Goal: Task Accomplishment & Management: Complete application form

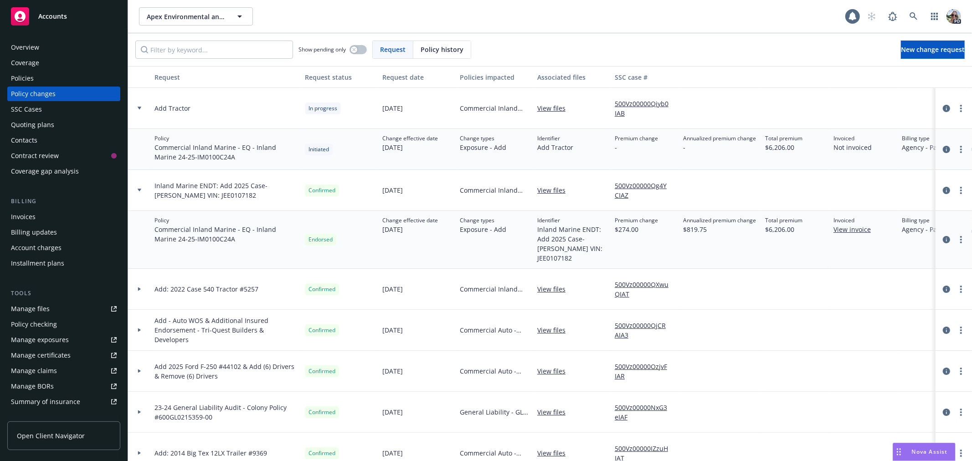
click at [42, 14] on span "Accounts" at bounding box center [52, 16] width 29 height 7
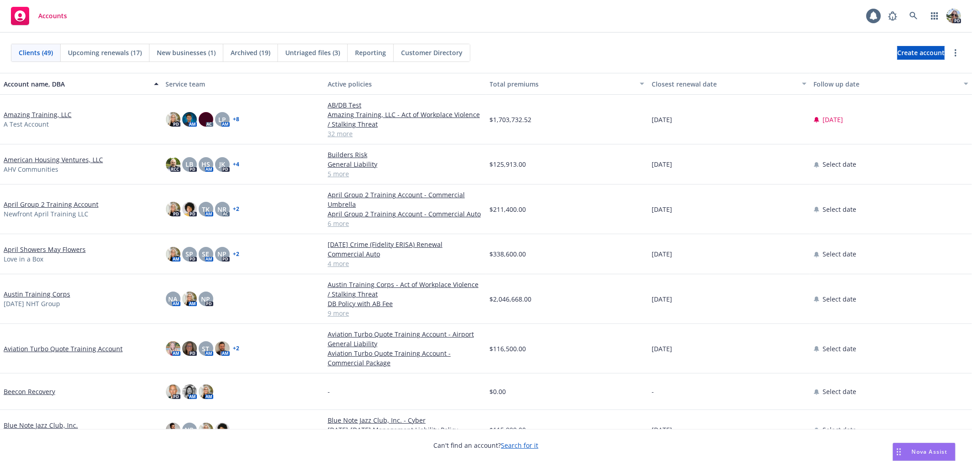
click at [29, 115] on link "Amazing Training, LLC" at bounding box center [38, 115] width 68 height 10
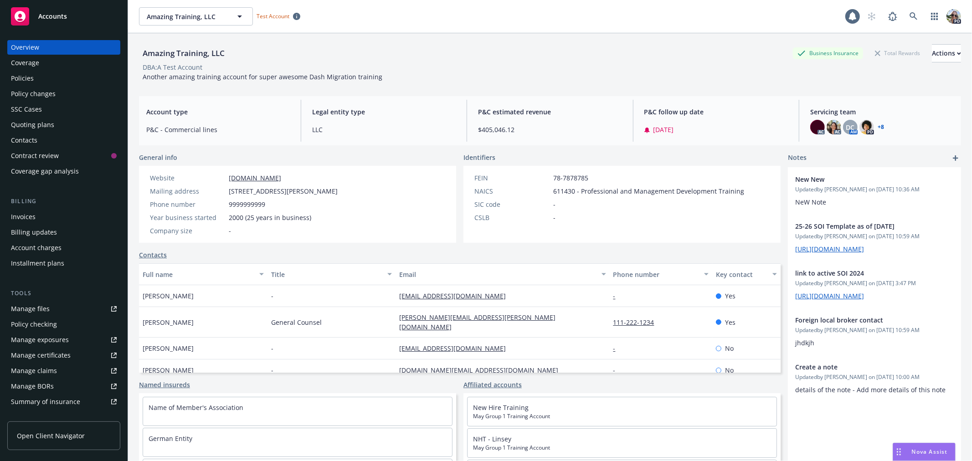
drag, startPoint x: 37, startPoint y: 249, endPoint x: 41, endPoint y: 245, distance: 6.1
click at [37, 249] on div "Account charges" at bounding box center [36, 248] width 51 height 15
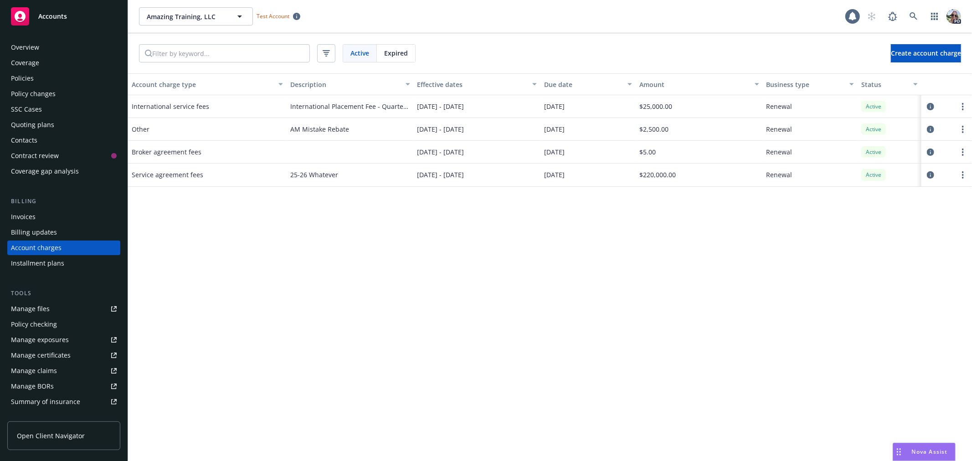
scroll to position [2, 0]
click at [907, 55] on span "Create account charge" at bounding box center [926, 53] width 70 height 9
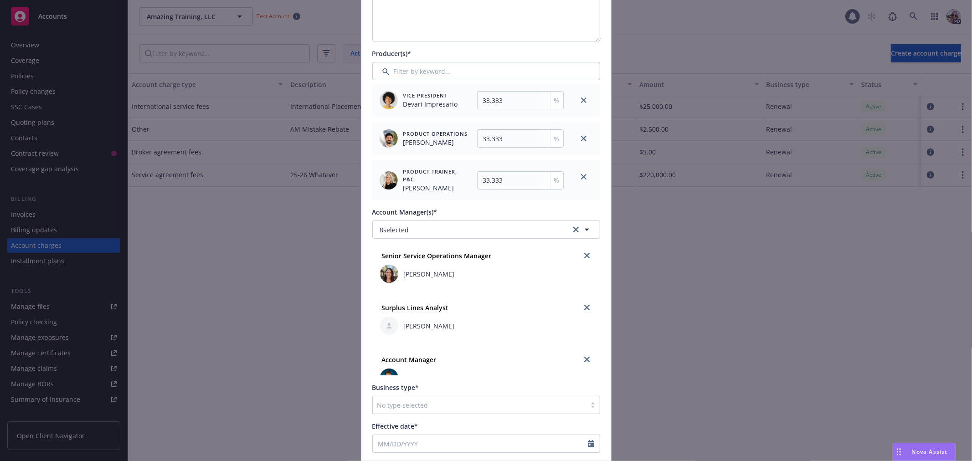
scroll to position [171, 0]
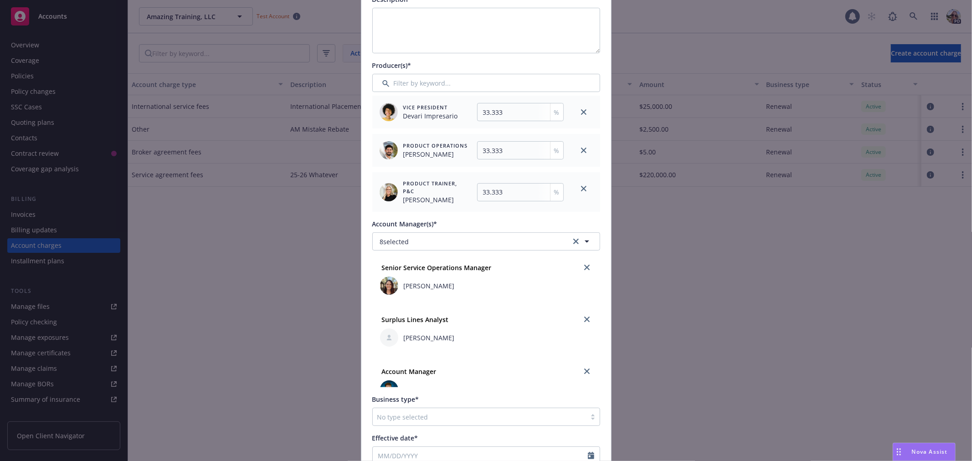
drag, startPoint x: 285, startPoint y: 315, endPoint x: 284, endPoint y: 303, distance: 11.9
click at [285, 307] on div "Create new account charge Account charge type* No charge selected Amount* Split…" at bounding box center [486, 230] width 972 height 461
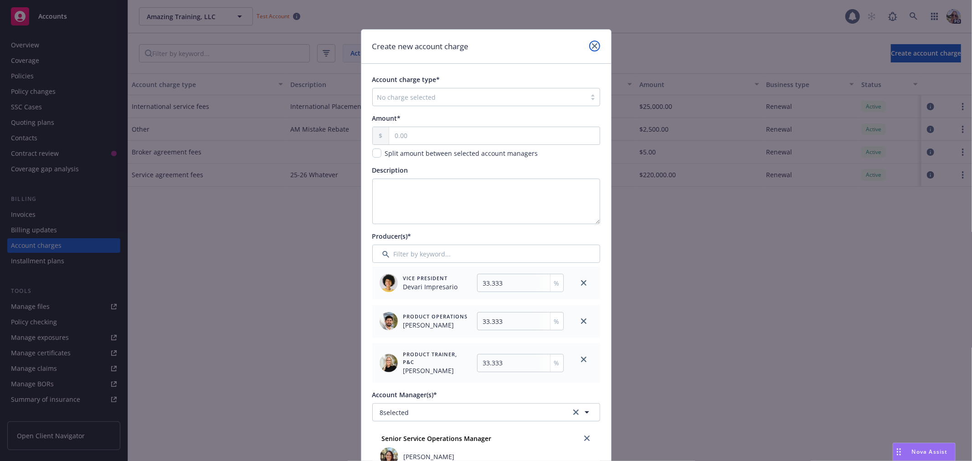
click at [592, 44] on icon "close" at bounding box center [594, 45] width 5 height 5
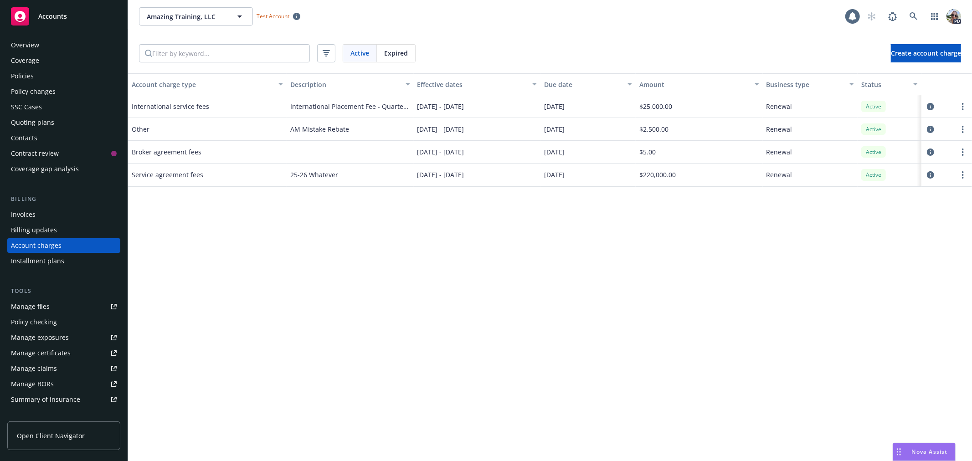
click at [51, 15] on span "Accounts" at bounding box center [52, 16] width 29 height 7
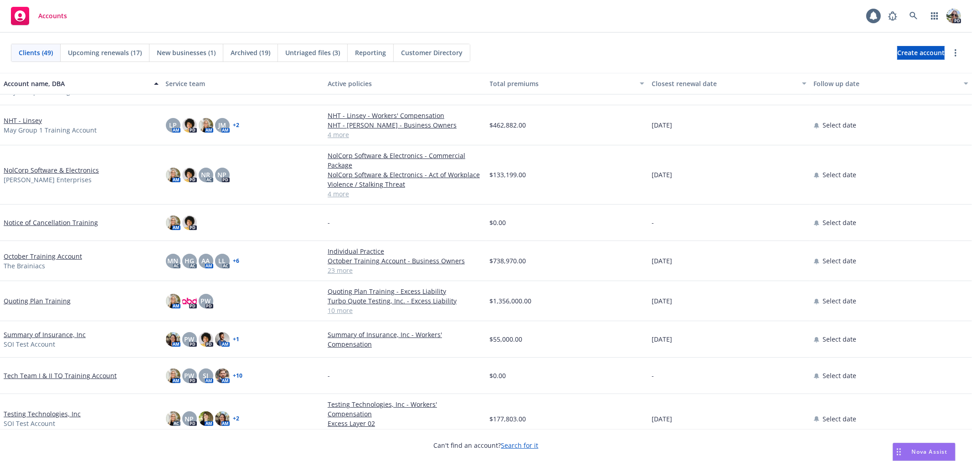
scroll to position [1493, 0]
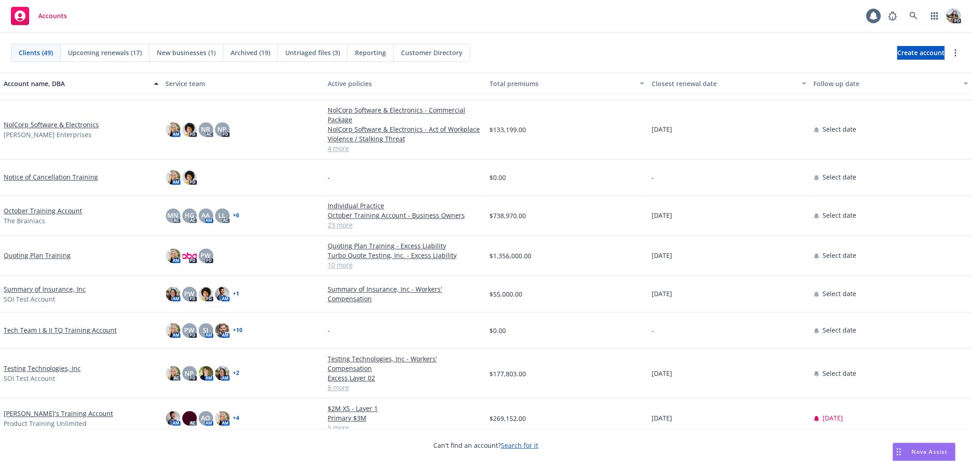
click at [37, 367] on link "Testing Technologies, Inc" at bounding box center [42, 369] width 77 height 10
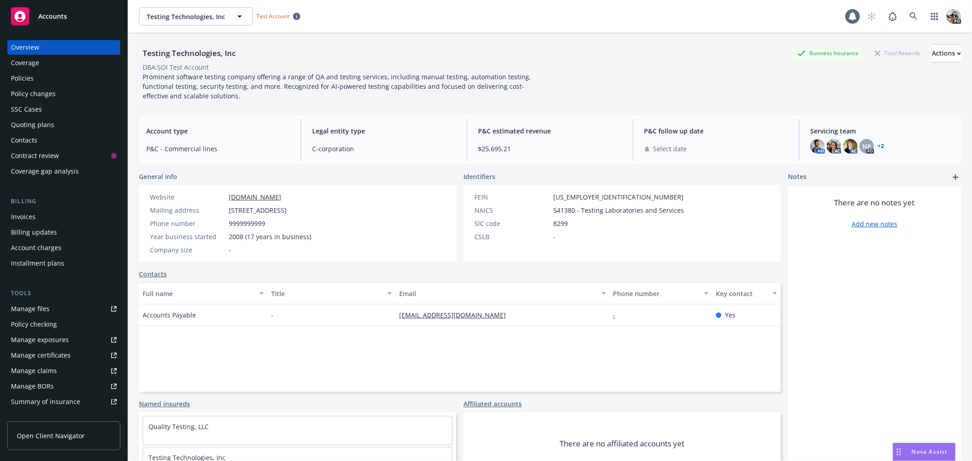
click at [30, 76] on div "Policies" at bounding box center [22, 78] width 23 height 15
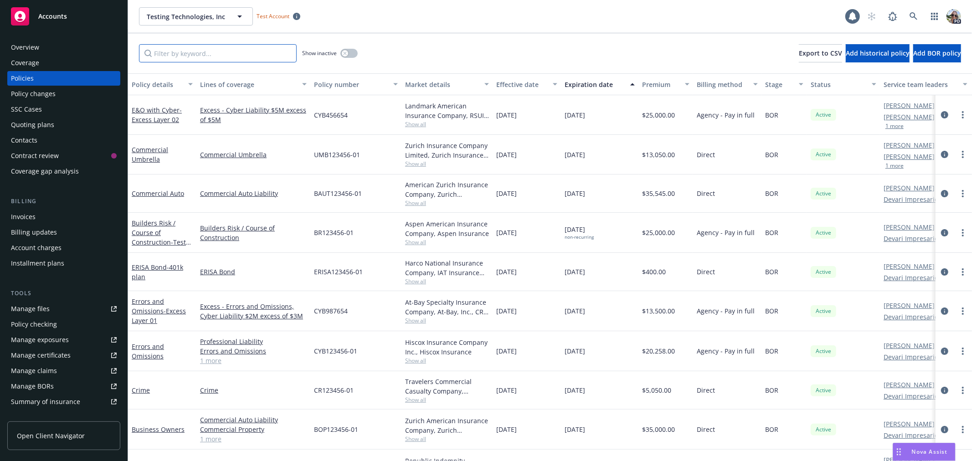
drag, startPoint x: 166, startPoint y: 55, endPoint x: 155, endPoint y: 49, distance: 12.2
click at [165, 52] on input "Filter by keyword..." at bounding box center [218, 53] width 158 height 18
type input "E&O"
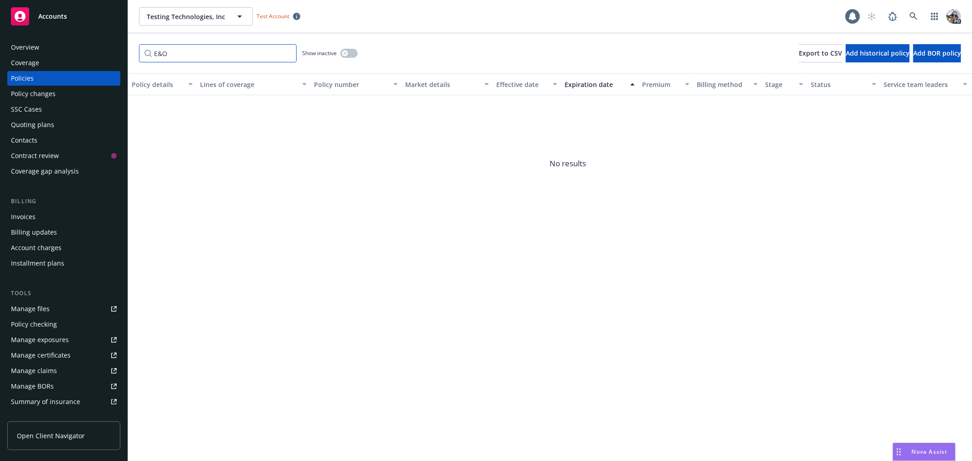
click at [221, 52] on input "E&O" at bounding box center [218, 53] width 158 height 18
click at [286, 52] on input "E&O" at bounding box center [218, 53] width 158 height 18
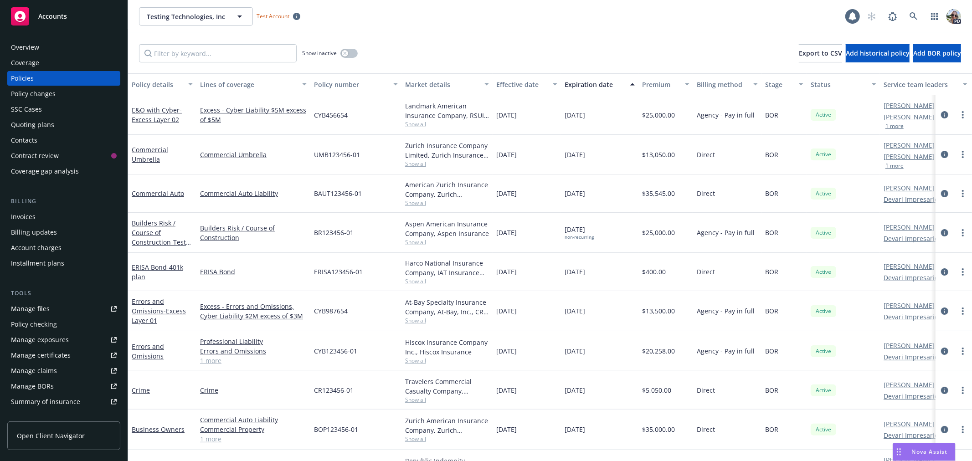
click at [145, 87] on div "Policy details" at bounding box center [157, 85] width 51 height 10
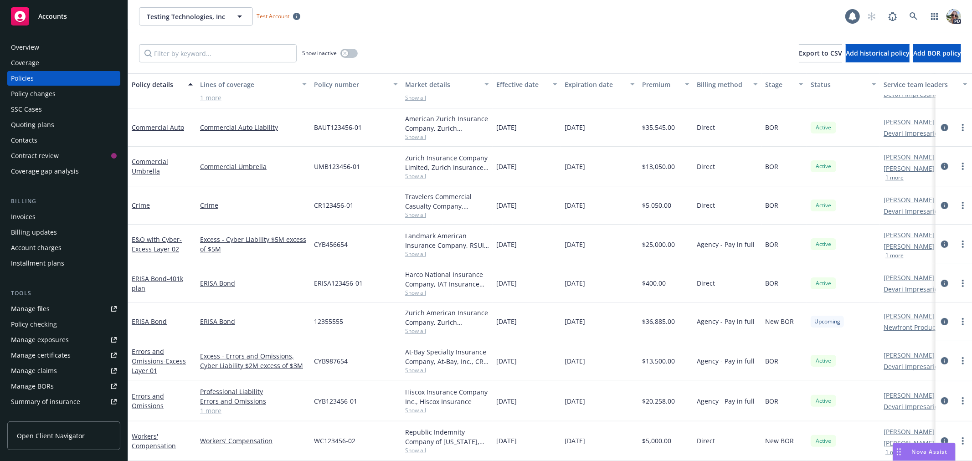
scroll to position [71, 0]
click at [147, 356] on link "Errors and Omissions - Excess Layer 01" at bounding box center [159, 361] width 54 height 28
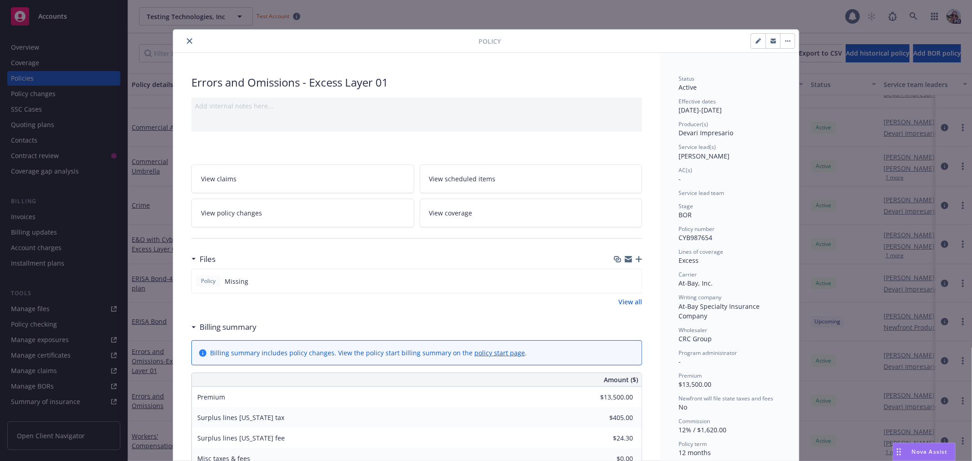
click at [756, 40] on icon "button" at bounding box center [758, 40] width 5 height 5
select select "BOR"
select select "12"
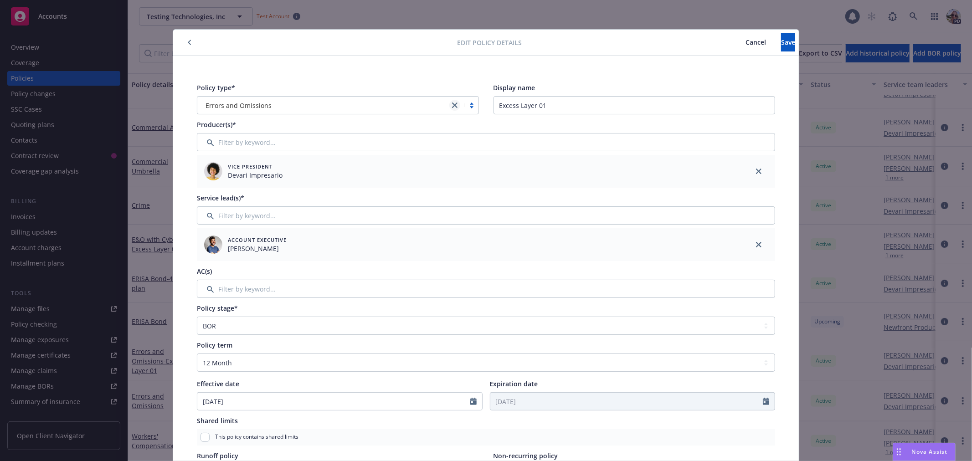
click at [452, 107] on icon "close" at bounding box center [454, 105] width 5 height 5
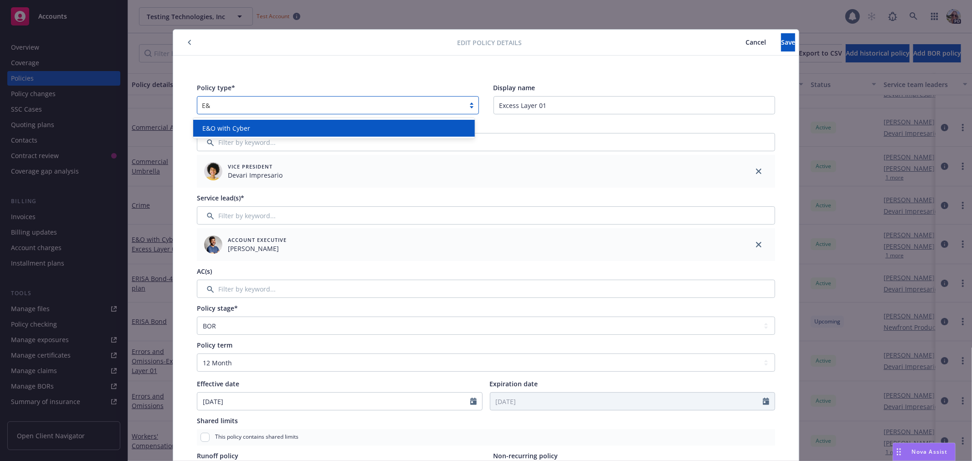
type input "E&O"
click at [252, 126] on div "E&O with Cyber" at bounding box center [334, 129] width 271 height 10
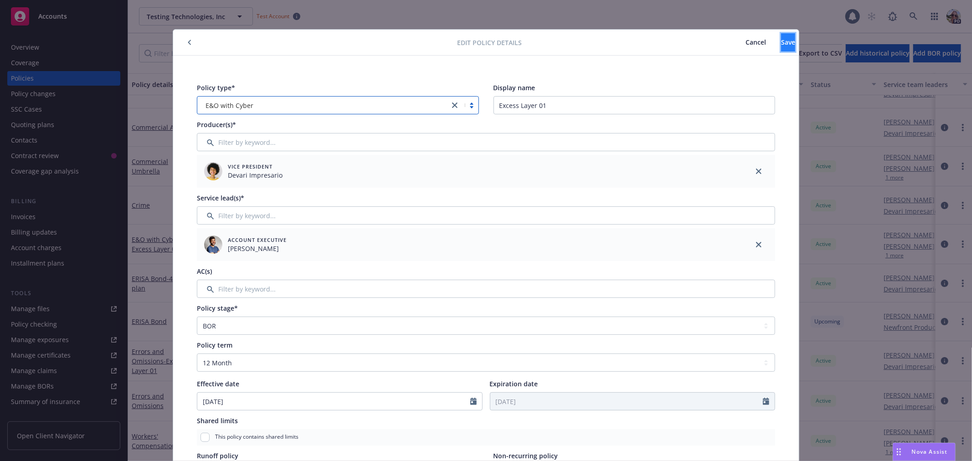
click at [781, 48] on button "Save" at bounding box center [788, 42] width 14 height 18
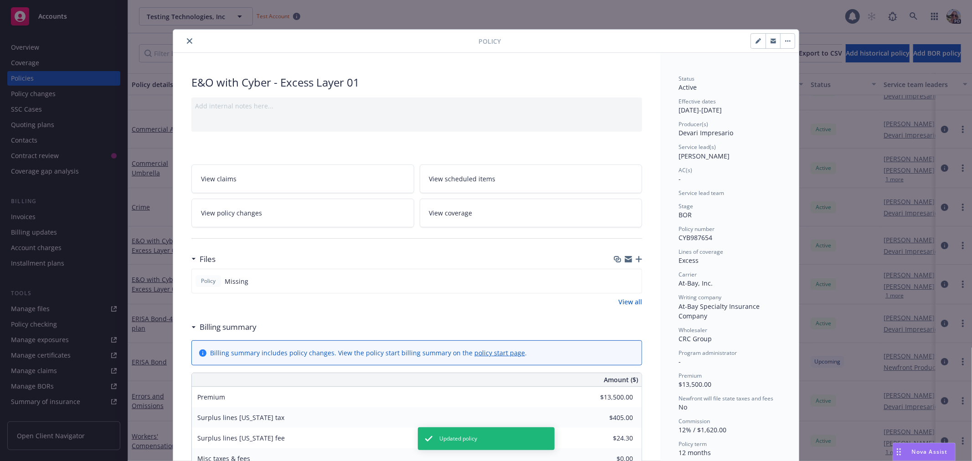
click at [188, 40] on icon "close" at bounding box center [189, 40] width 5 height 5
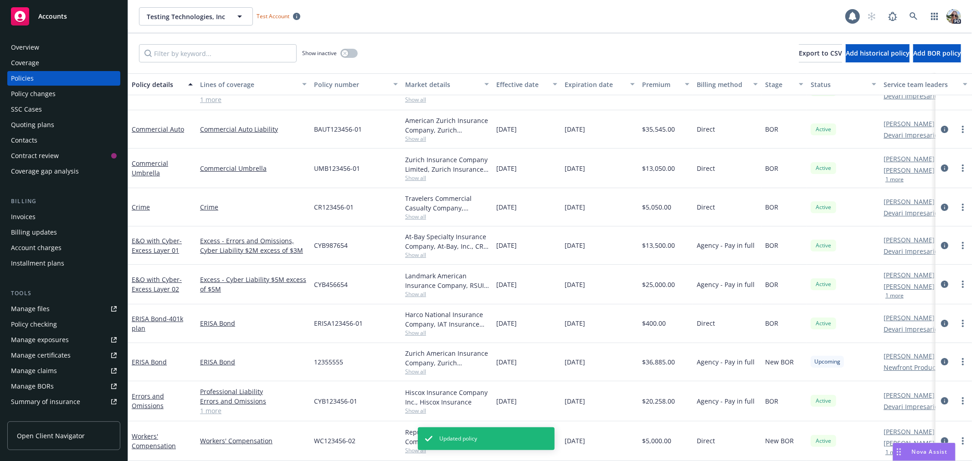
click at [157, 78] on button "Policy details" at bounding box center [162, 84] width 68 height 22
click at [156, 84] on div "Policy details" at bounding box center [157, 85] width 51 height 10
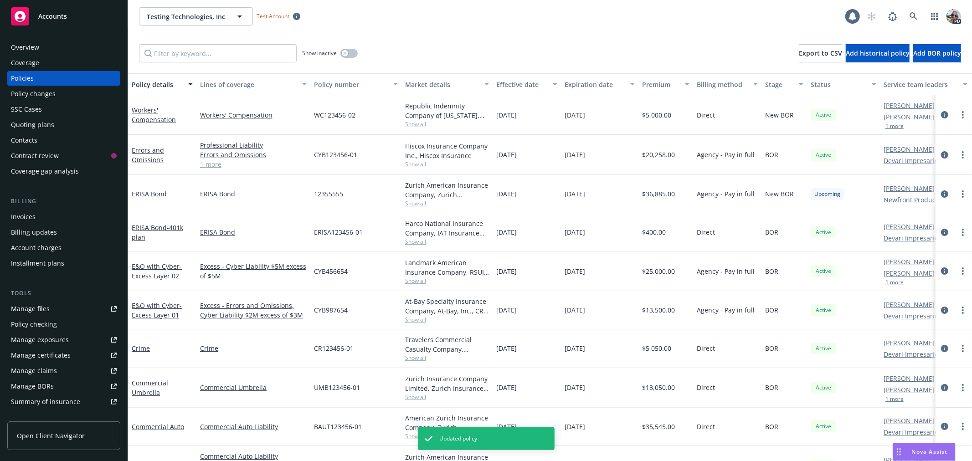
click at [156, 84] on div "Policy details" at bounding box center [157, 85] width 51 height 10
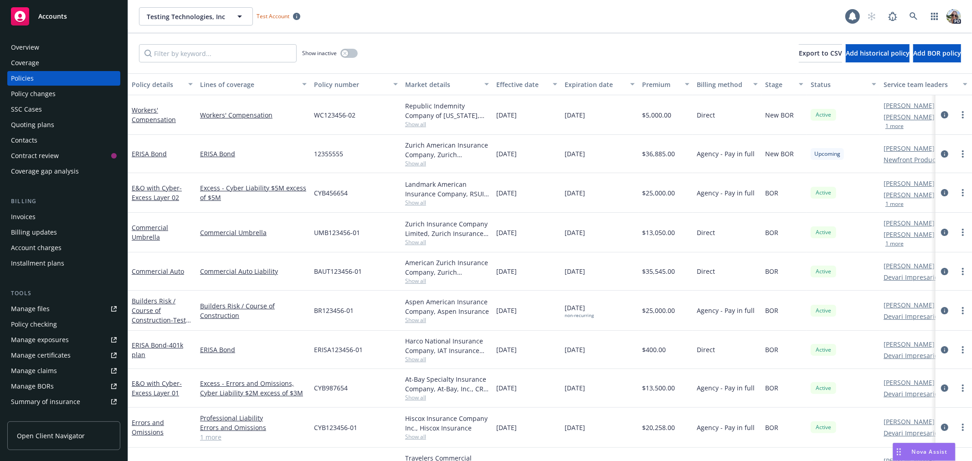
click at [206, 434] on link "1 more" at bounding box center [253, 438] width 107 height 10
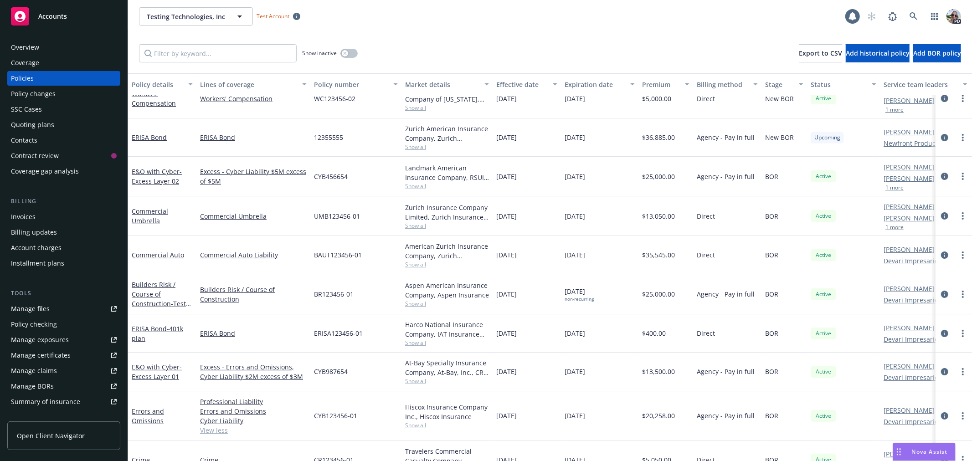
scroll to position [79, 0]
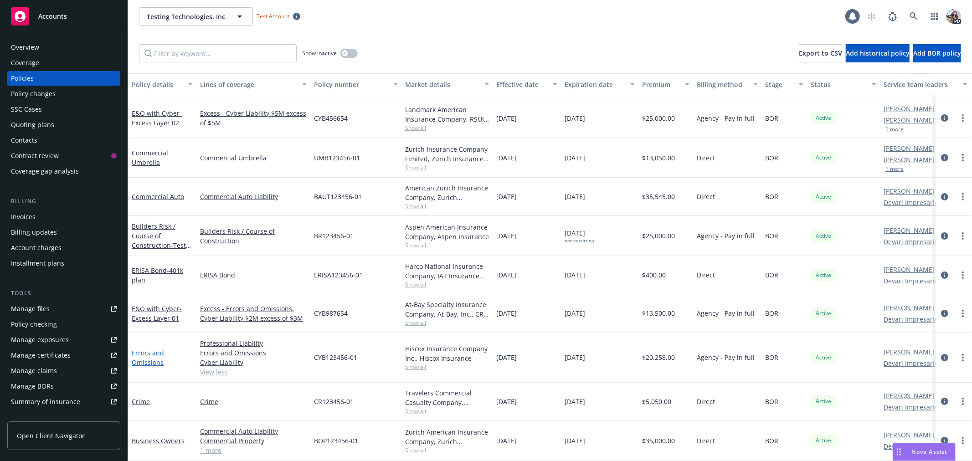
click at [150, 352] on link "Errors and Omissions" at bounding box center [148, 358] width 32 height 18
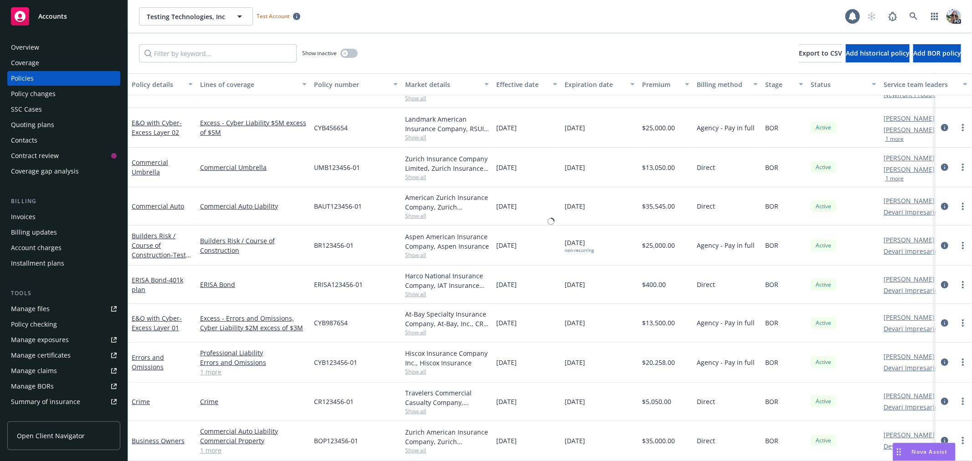
scroll to position [70, 0]
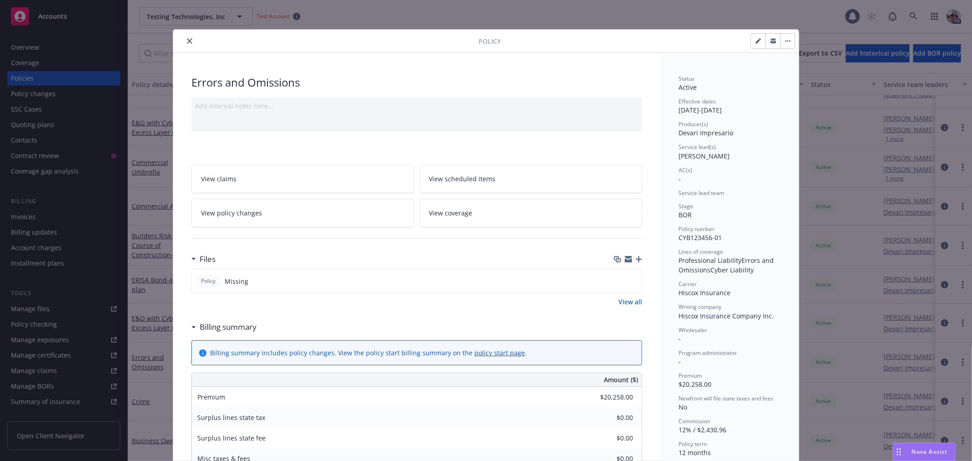
click at [757, 36] on button "button" at bounding box center [758, 41] width 15 height 15
select select "BOR"
select select "12"
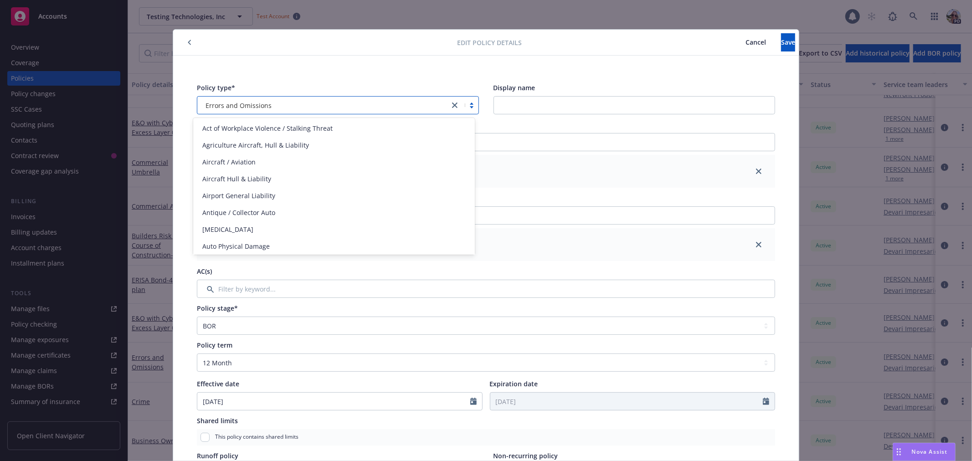
click at [341, 112] on div "Errors and Omissions" at bounding box center [323, 105] width 252 height 15
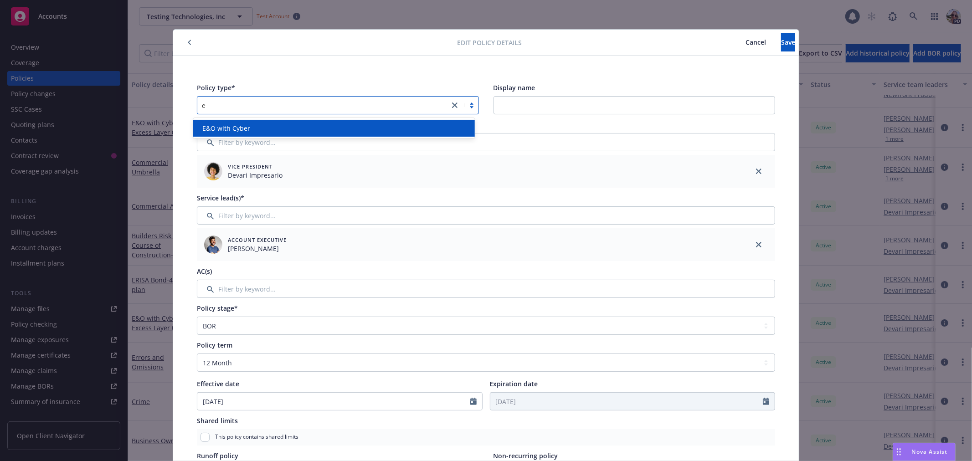
type input "e&"
click at [239, 121] on div "E&O with Cyber" at bounding box center [334, 128] width 282 height 17
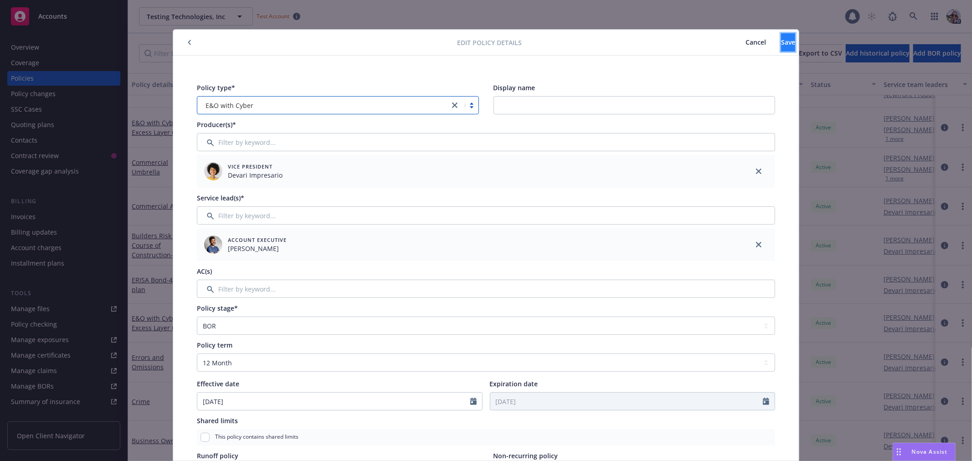
click at [781, 41] on button "Save" at bounding box center [788, 42] width 14 height 18
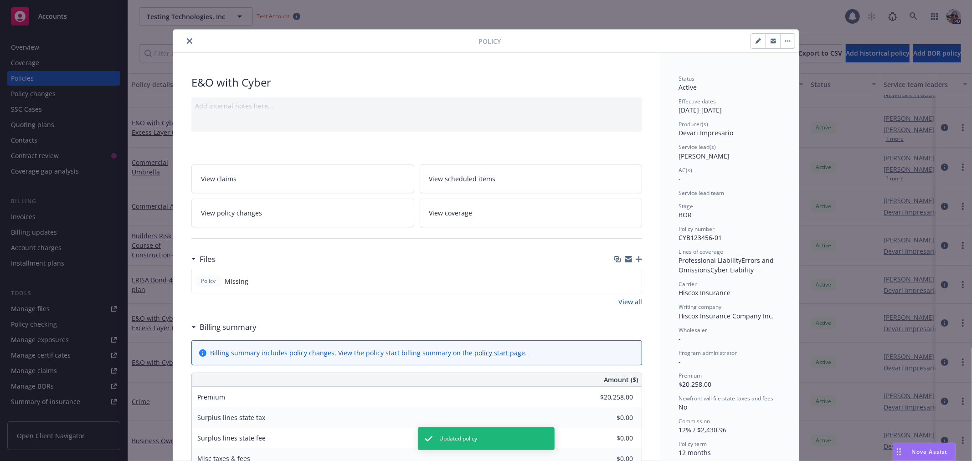
click at [187, 42] on icon "close" at bounding box center [189, 40] width 5 height 5
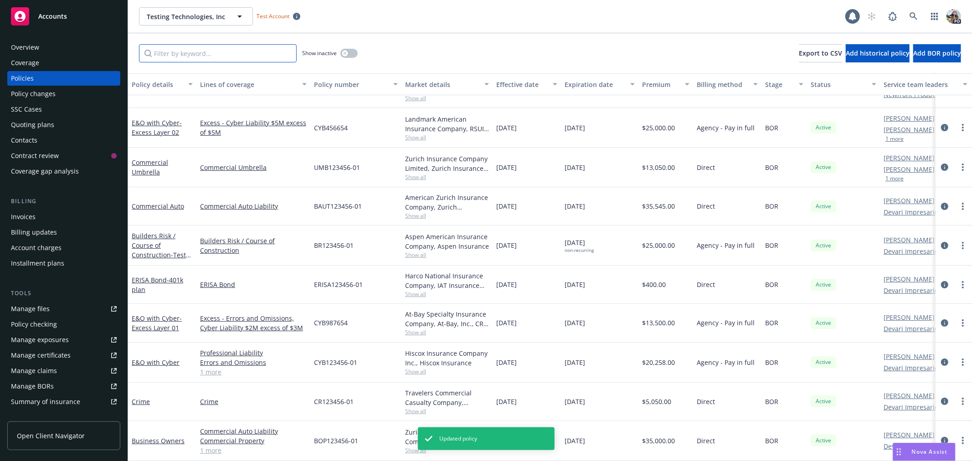
click at [165, 58] on input "Filter by keyword..." at bounding box center [218, 53] width 158 height 18
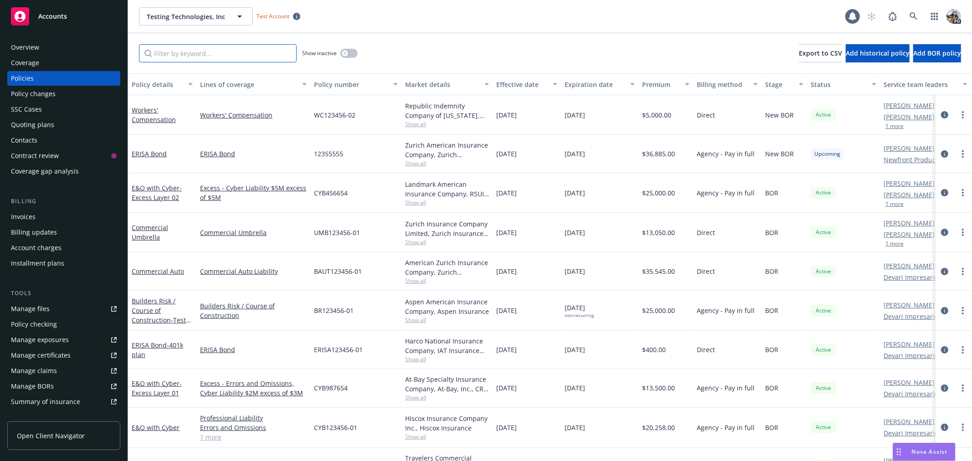
click at [197, 52] on input "Filter by keyword..." at bounding box center [218, 53] width 158 height 18
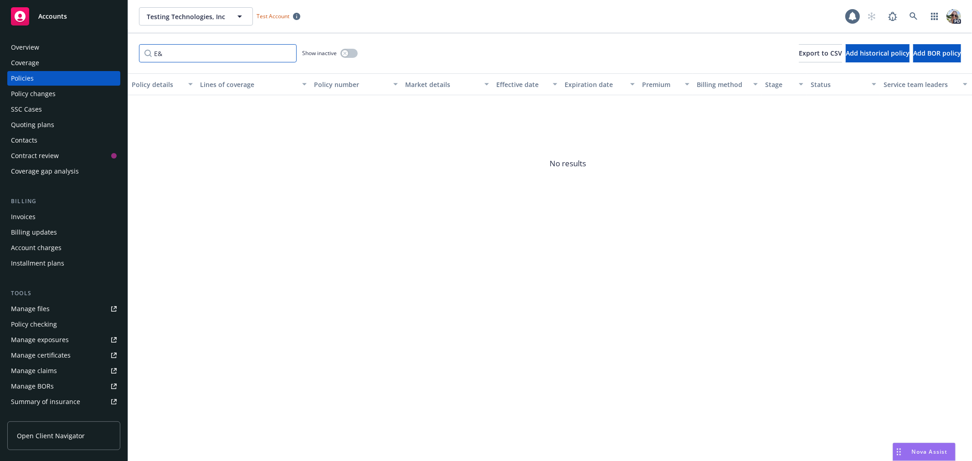
type input "E"
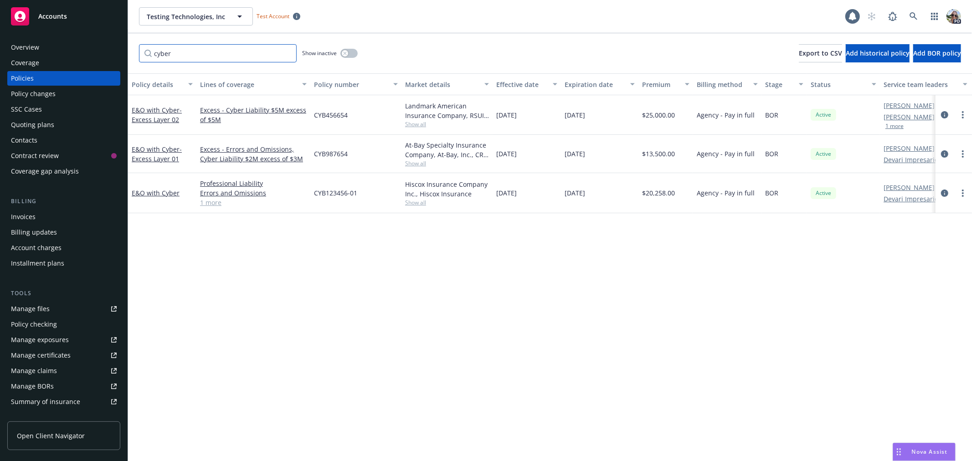
type input "cyber"
click at [24, 96] on div "Policy changes" at bounding box center [33, 94] width 45 height 15
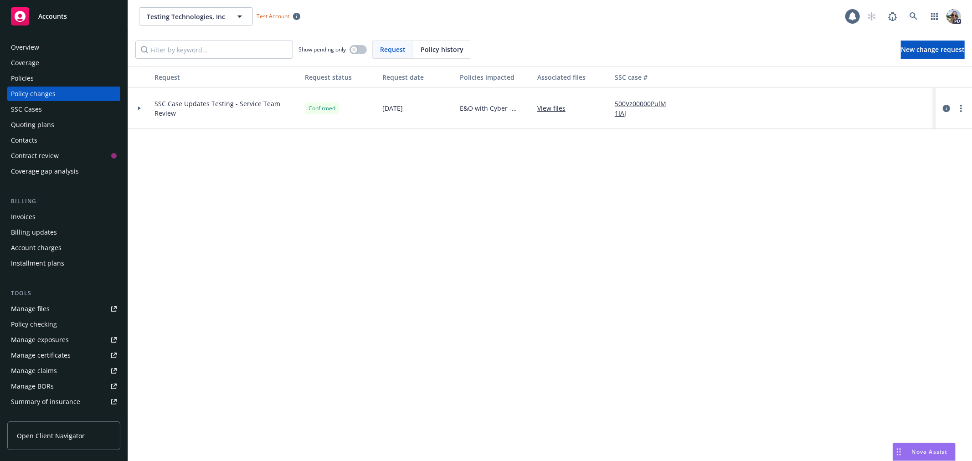
click at [138, 107] on icon at bounding box center [140, 108] width 4 height 3
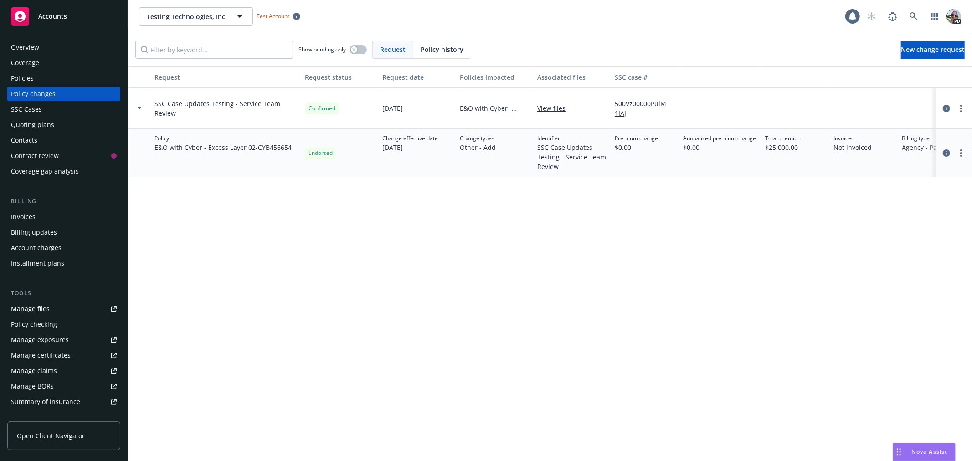
click at [138, 108] on icon at bounding box center [140, 108] width 4 height 3
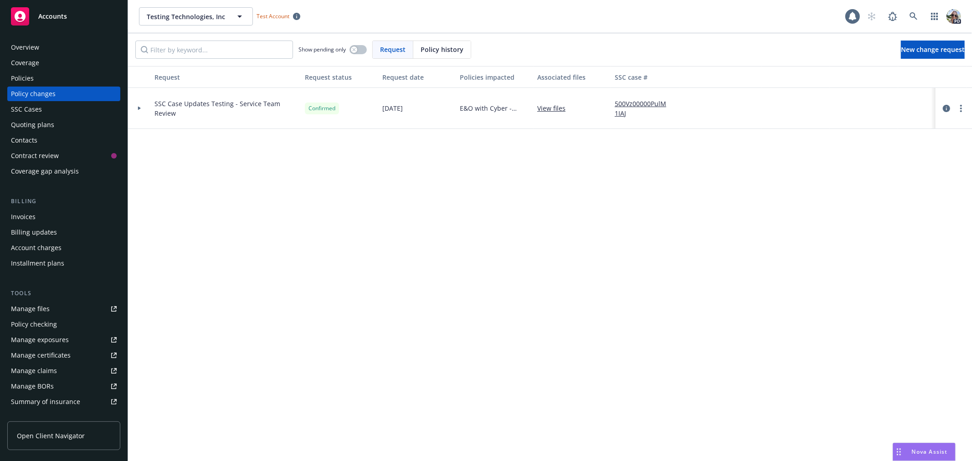
click at [62, 79] on div "Policies" at bounding box center [64, 78] width 106 height 15
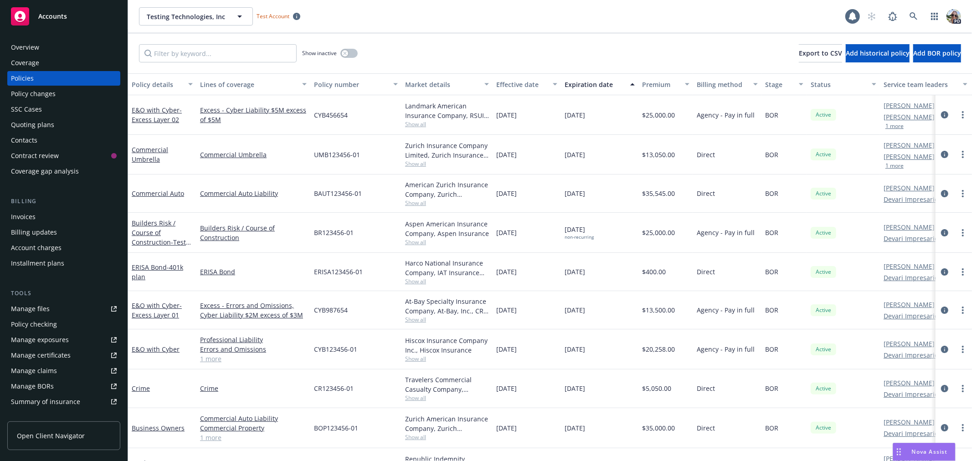
click at [42, 93] on div "Policy changes" at bounding box center [33, 94] width 45 height 15
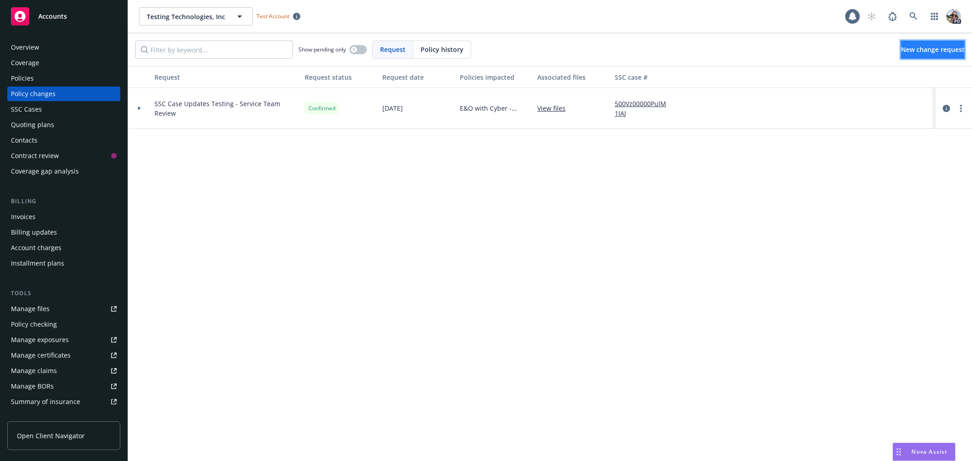
click at [901, 47] on span "New change request" at bounding box center [933, 49] width 64 height 9
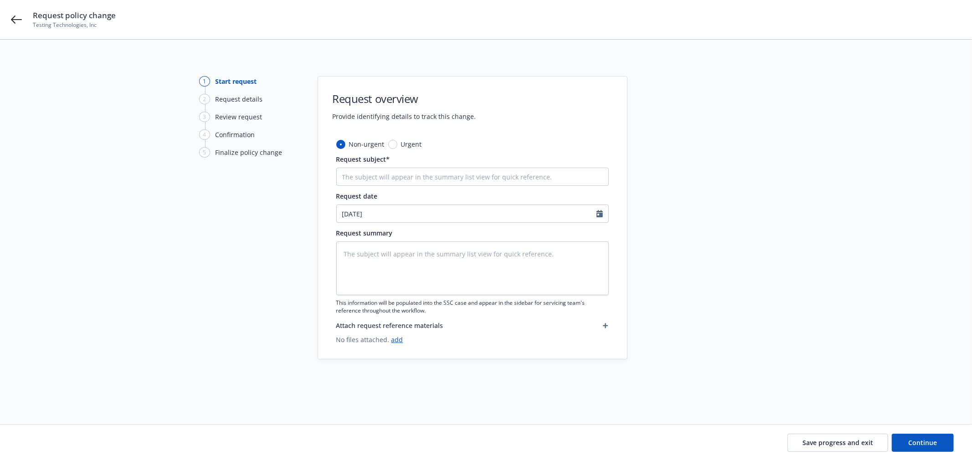
type textarea "x"
click at [374, 176] on input "Request subject*" at bounding box center [472, 177] width 273 height 18
type input "I"
type textarea "x"
type input "IO"
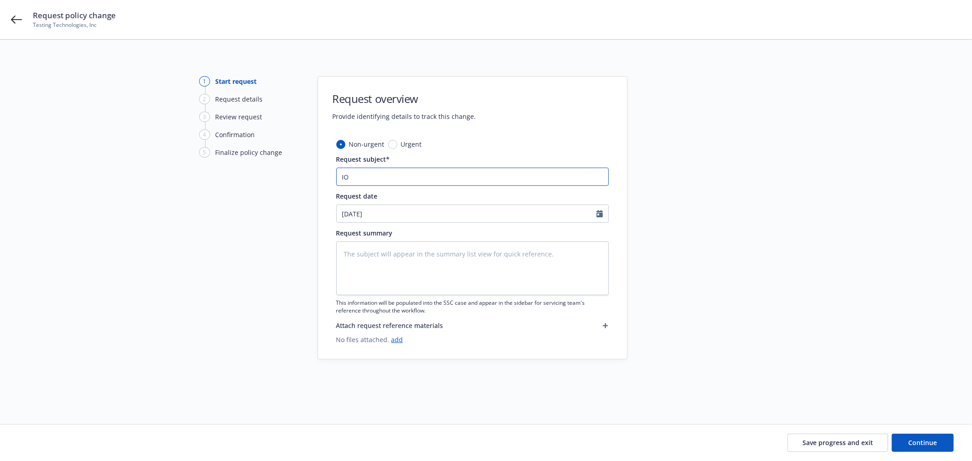
type textarea "x"
type input "I"
type textarea "x"
type input "In"
type textarea "x"
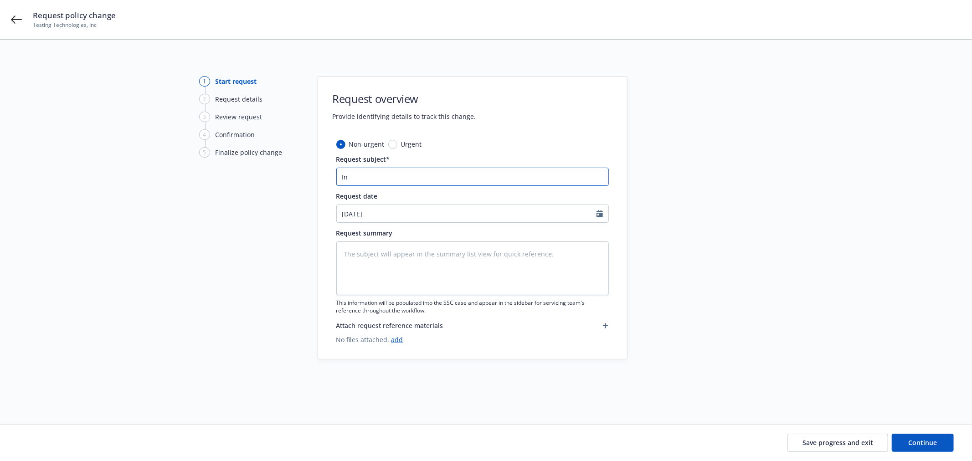
type input "I"
type textarea "x"
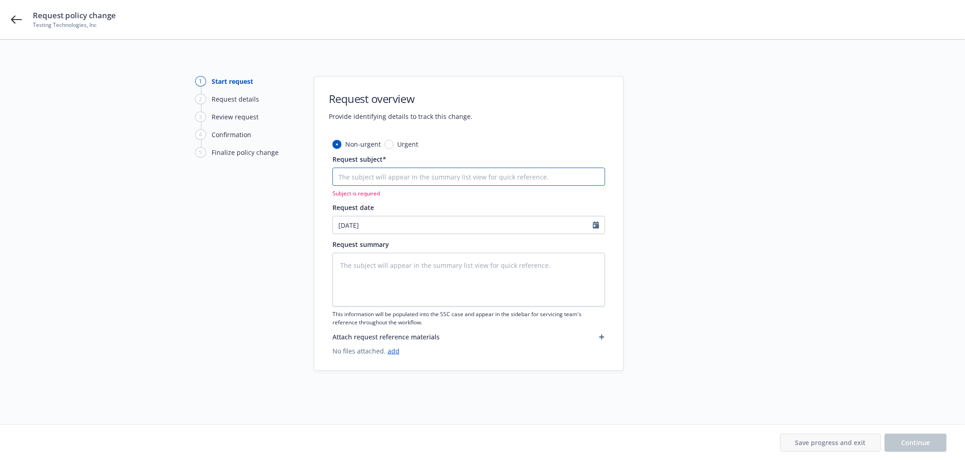
type textarea "x"
type input "I"
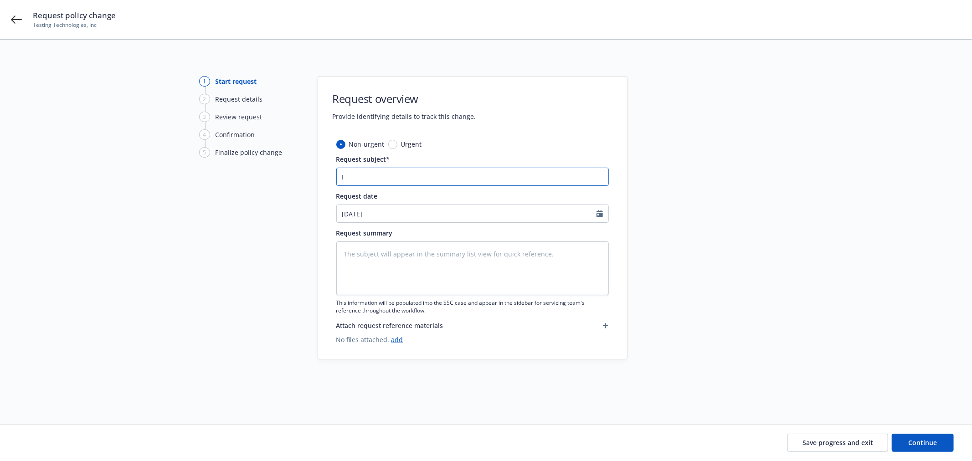
type textarea "x"
type input "In"
type textarea "x"
type input "Inr"
type textarea "x"
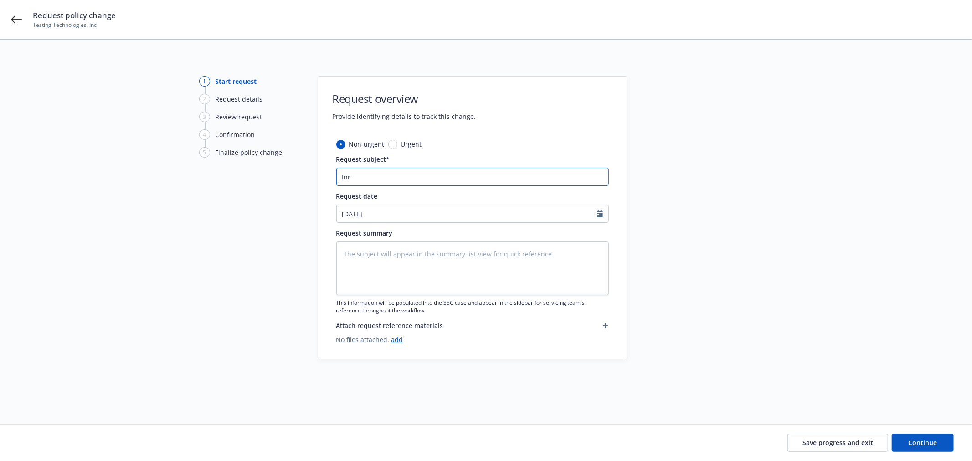
type input "In"
type textarea "x"
type input "Inc"
type textarea "x"
type input "Incr"
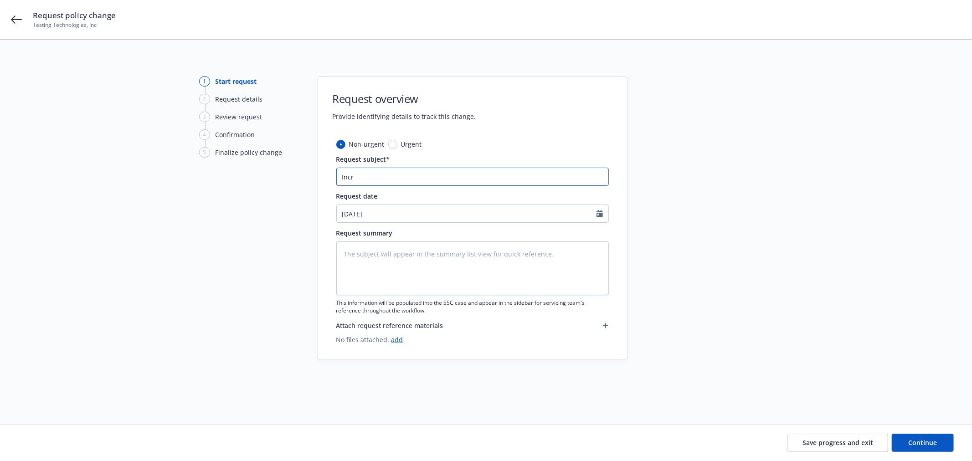
type textarea "x"
type input "Incre"
type textarea "x"
type input "Increa"
type textarea "x"
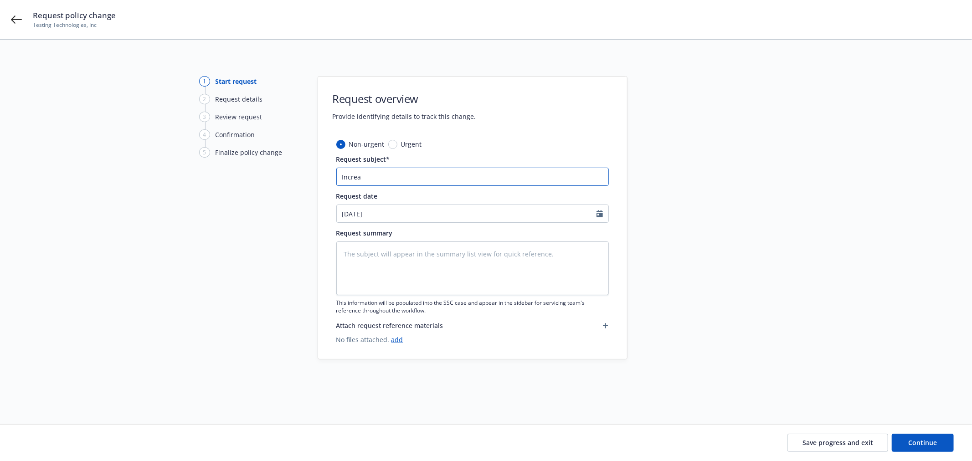
type input "Increas"
type textarea "x"
type input "Increase"
type textarea "x"
type input "Increase"
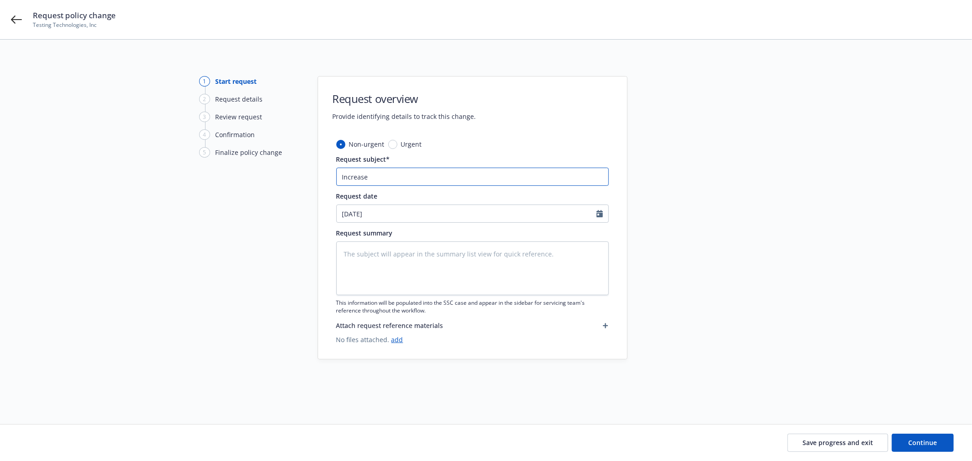
type textarea "x"
type input "Increase E"
type textarea "x"
type input "Increase E&"
type textarea "x"
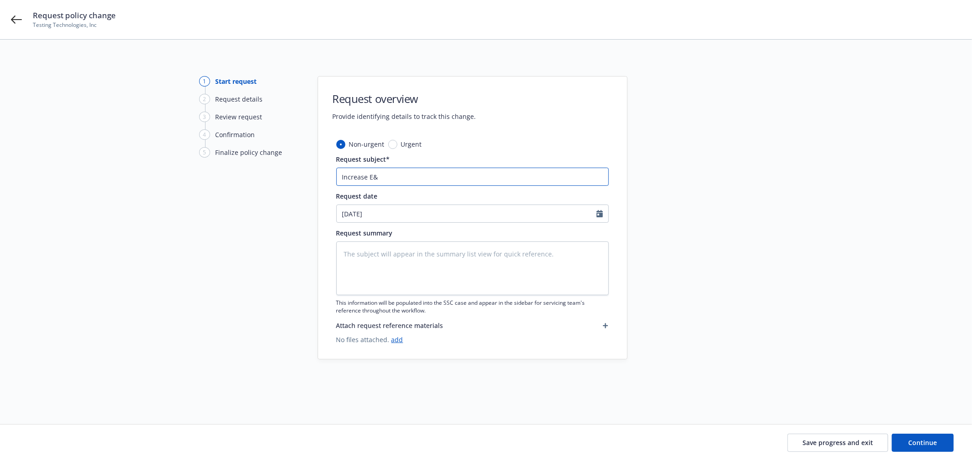
type input "Increase E&O"
type textarea "x"
type input "Increase E&O t"
type textarea "x"
type input "Increase E&O to"
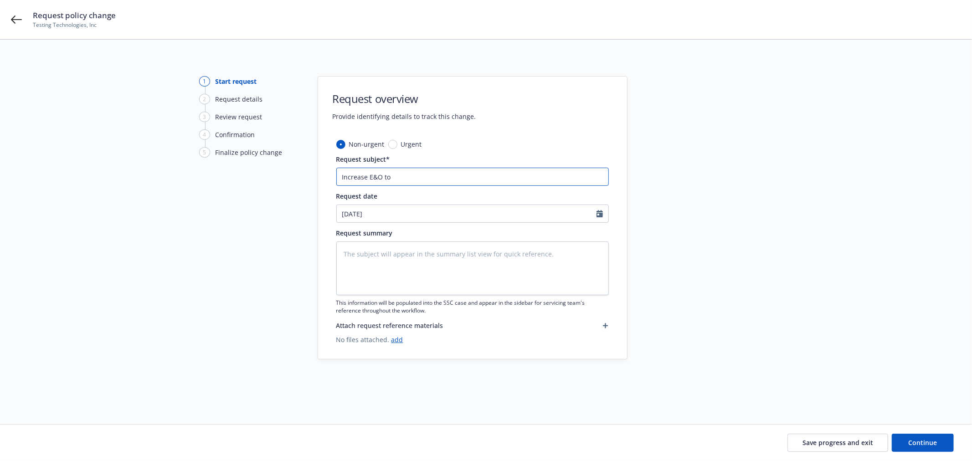
type textarea "x"
type input "Increase E&O to"
type textarea "x"
type input "Increase E&O to @"
type textarea "x"
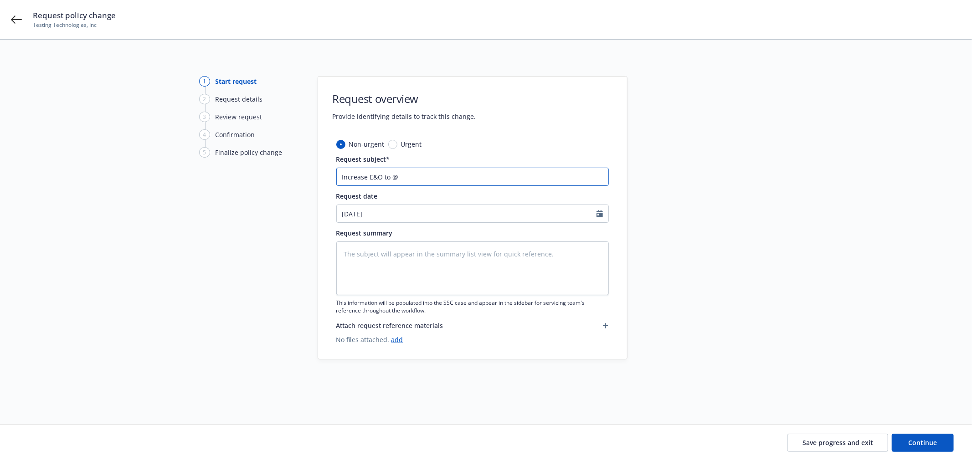
type input "Increase E&O to"
type textarea "x"
type input "Increase E&O to $"
type textarea "x"
type input "Increase E&O to"
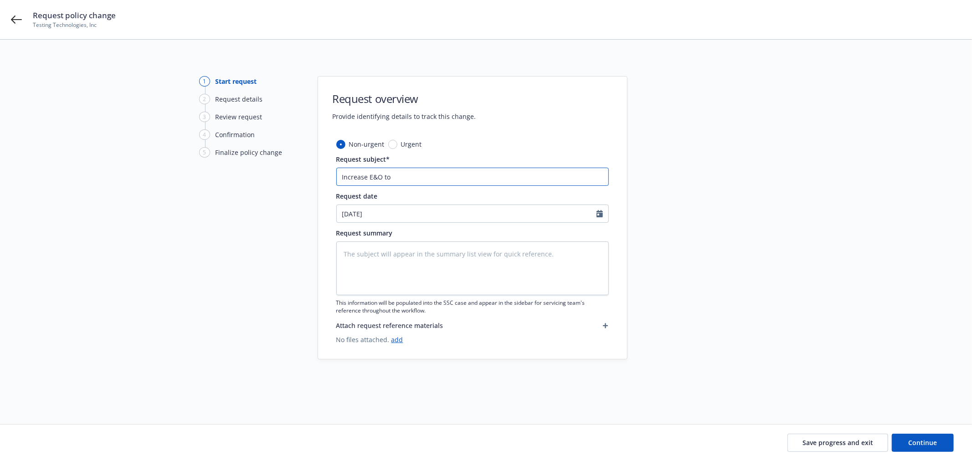
type textarea "x"
type input "Increase E&O to"
type textarea "x"
type input "Increase E&O t"
type textarea "x"
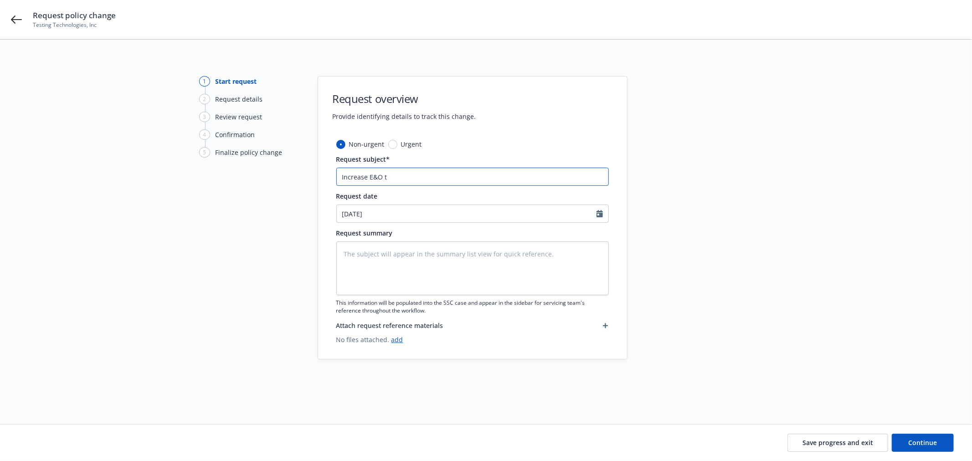
type input "Increase E&O"
type textarea "x"
type input "Increase E&O"
type textarea "x"
type input "Increase E&"
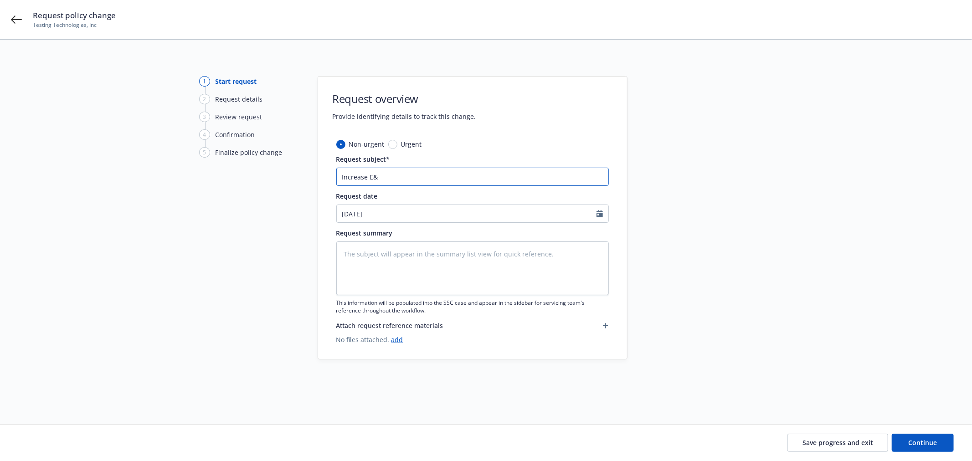
type textarea "x"
type input "Increase E"
type textarea "x"
type input "Increase"
type textarea "x"
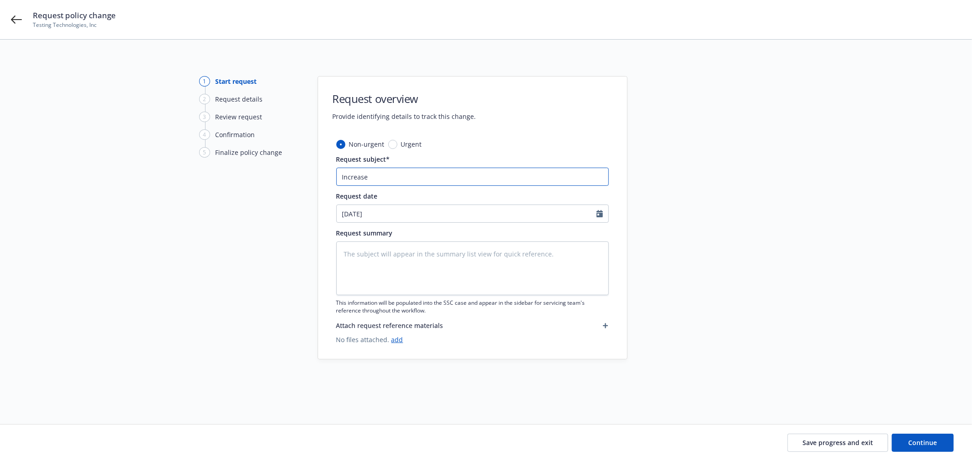
type input "Increase"
type textarea "x"
type input "Increas"
type textarea "x"
type input "Increa"
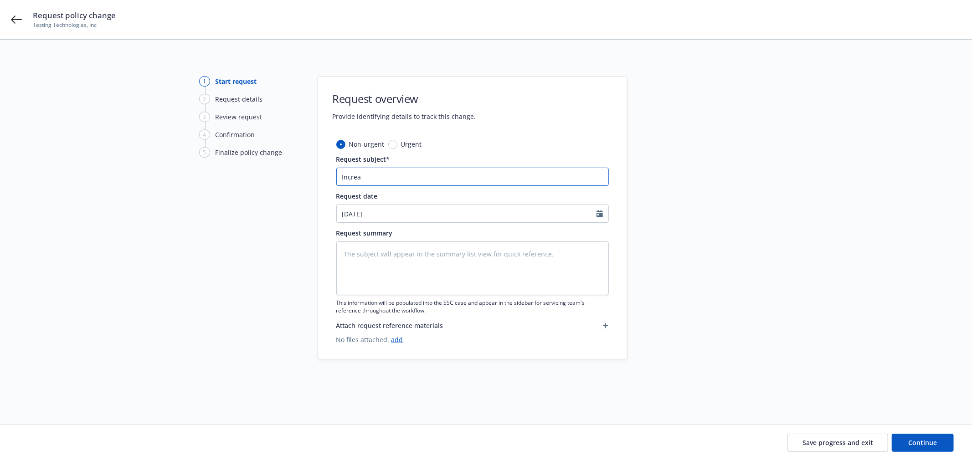
type textarea "x"
type input "Incre"
type textarea "x"
type input "Incr"
type textarea "x"
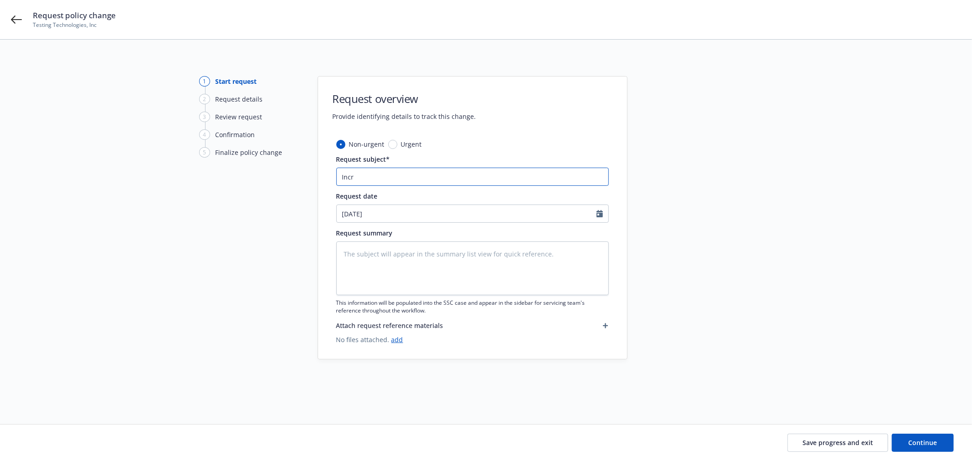
type input "Inc"
type textarea "x"
type input "In"
type textarea "x"
type input "I"
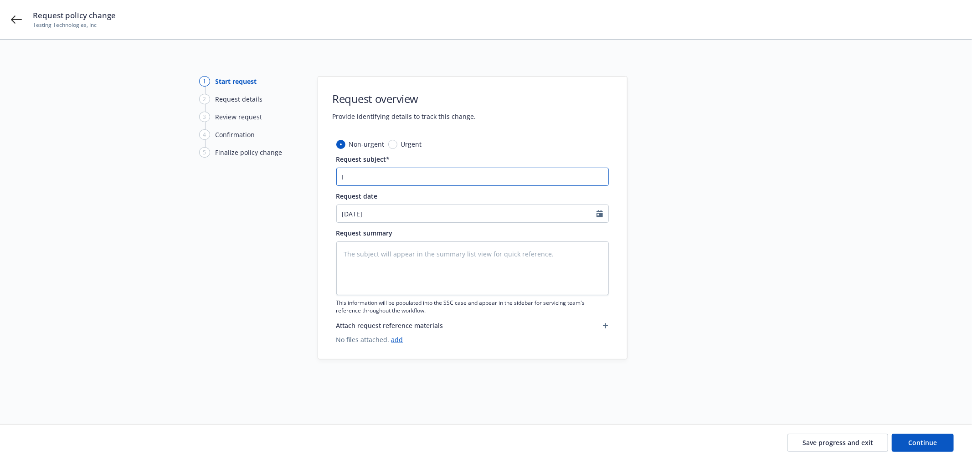
type textarea "x"
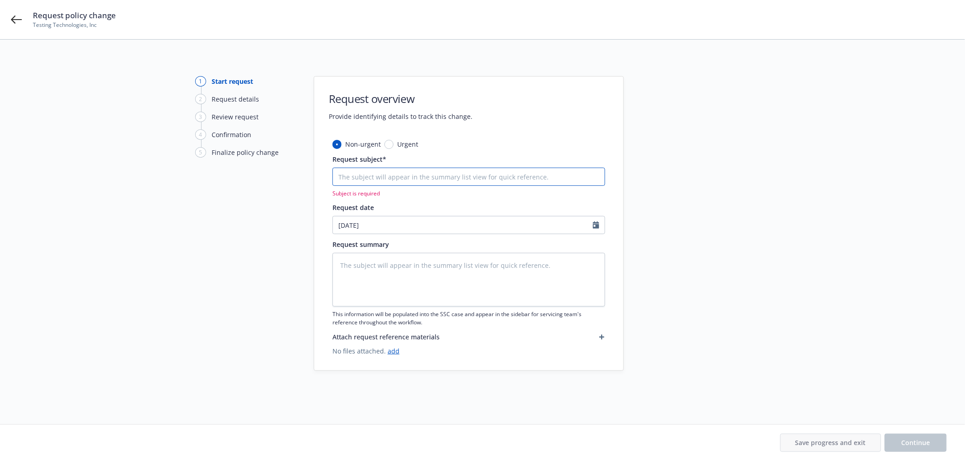
type textarea "x"
type input "I"
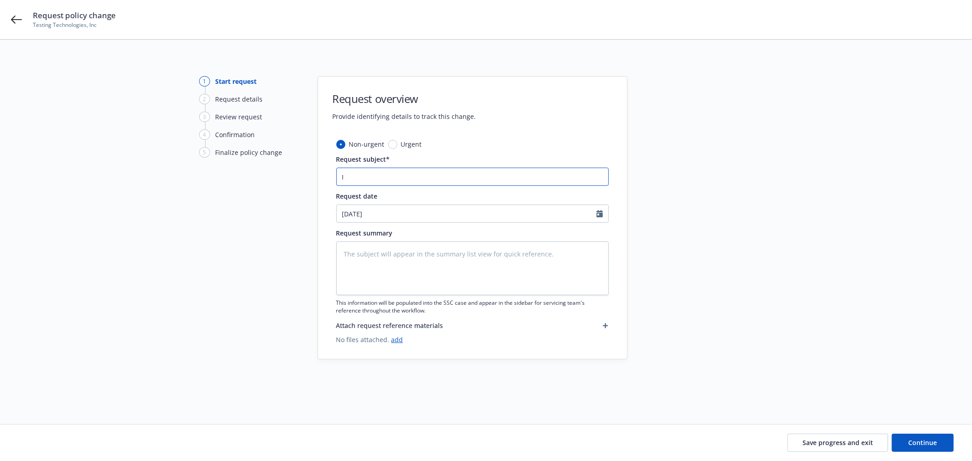
type textarea "x"
type input "In"
type textarea "x"
type input "Inc"
type textarea "x"
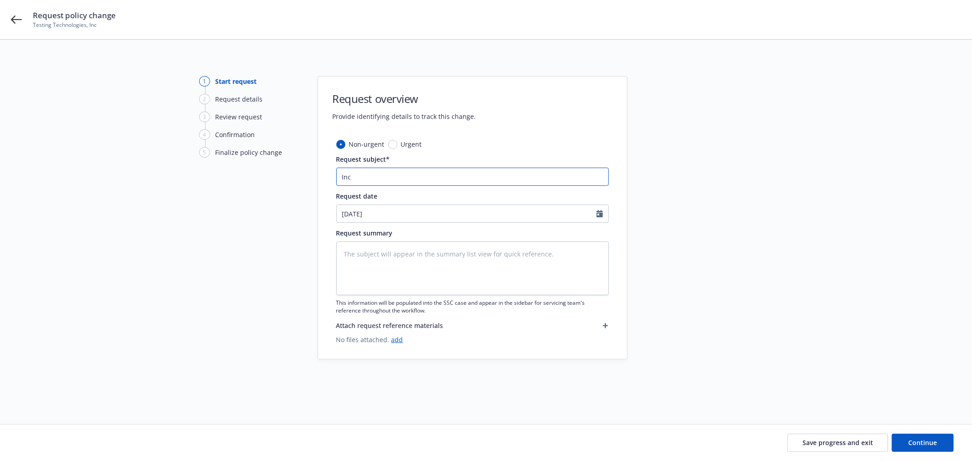
type input "Incr"
type textarea "x"
type input "Incre"
type textarea "x"
type input "Increa"
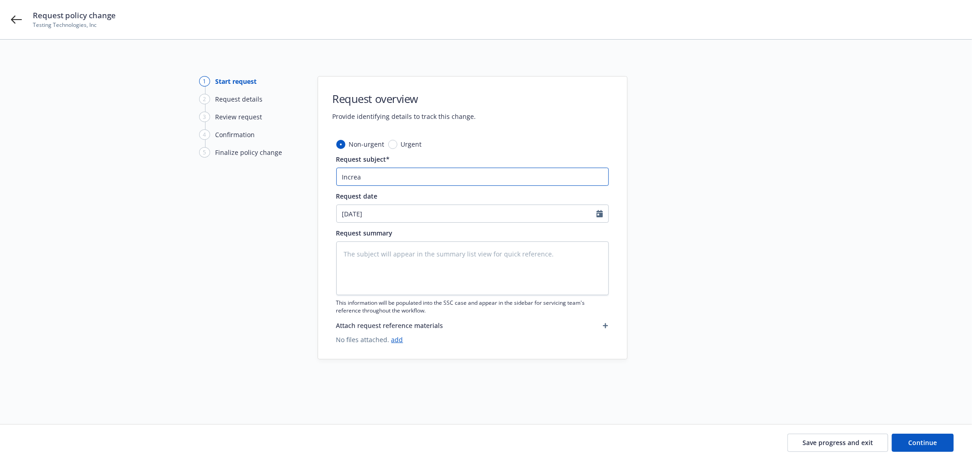
type textarea "x"
type input "Increas"
type textarea "x"
type input "Increase"
type textarea "x"
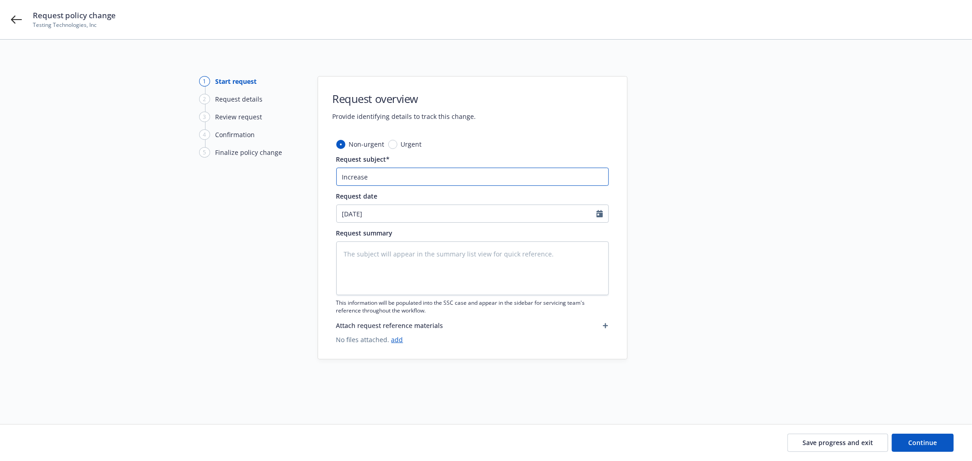
type input "Increase G"
type textarea "x"
type input "Increase GL"
type textarea "x"
type input "Increase GL"
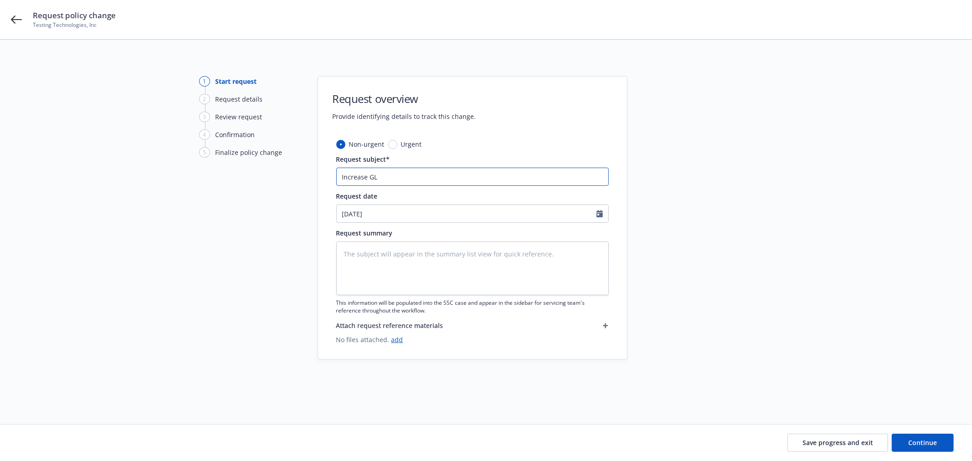
type textarea "x"
type input "Increase GL f"
type textarea "x"
type input "Increase GL fro"
type textarea "x"
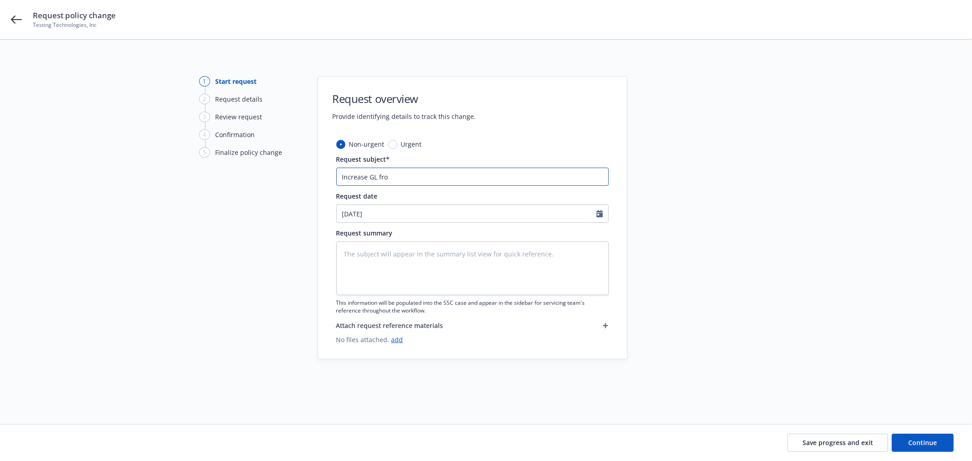
type input "Increase GL from"
type textarea "x"
type input "Increase GL from"
type textarea "x"
type input "Increase GL from $"
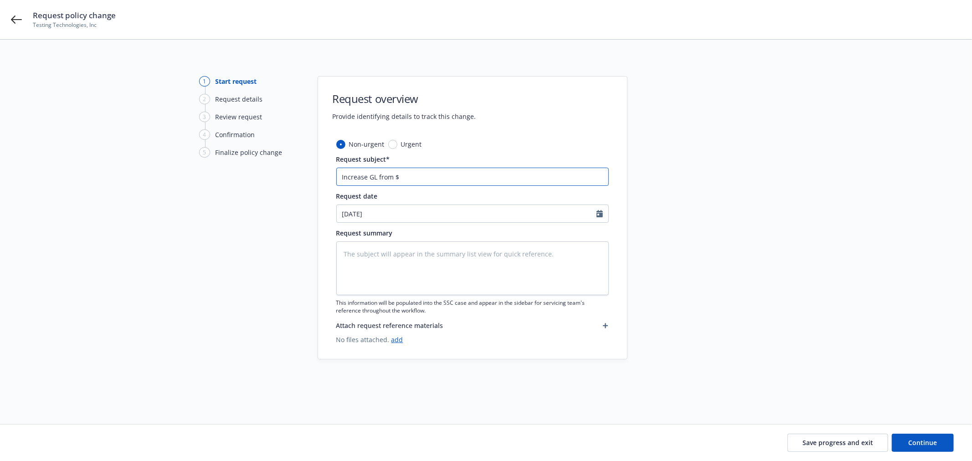
type textarea "x"
type input "Increase GL from $1"
type textarea "x"
type input "Increase GL from $1/"
type textarea "x"
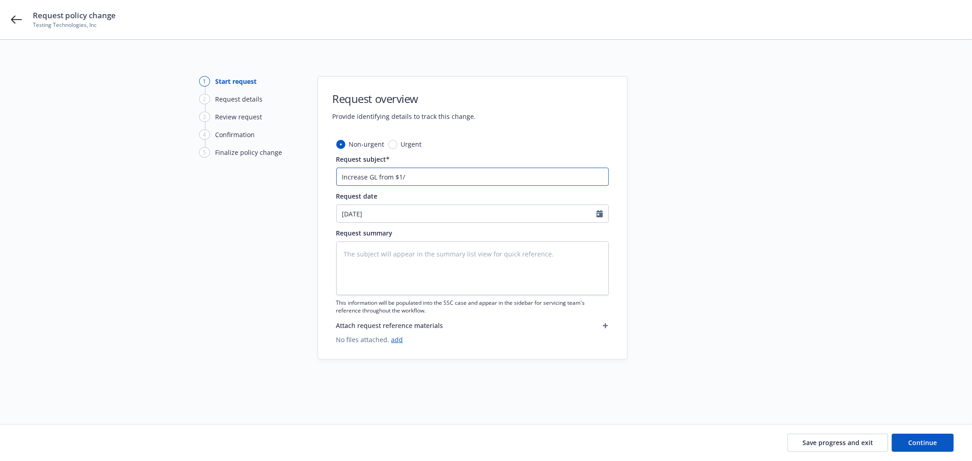
type input "Increase GL from $1/$"
type textarea "x"
type input "Increase GL from $1/$2"
type textarea "x"
type input "Increase GL from $1/$2M"
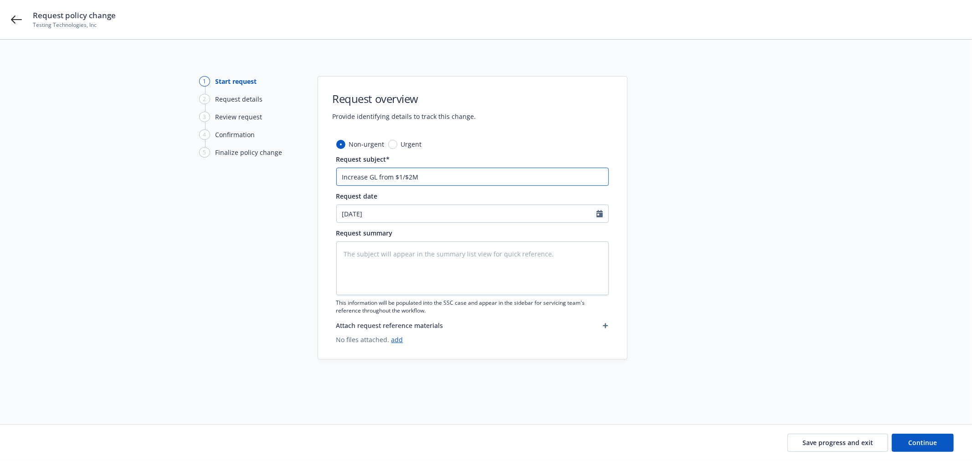
type textarea "x"
type input "Increase GL from $1/$2M"
type textarea "x"
type input "Increase GL from $1/$2M to"
type textarea "x"
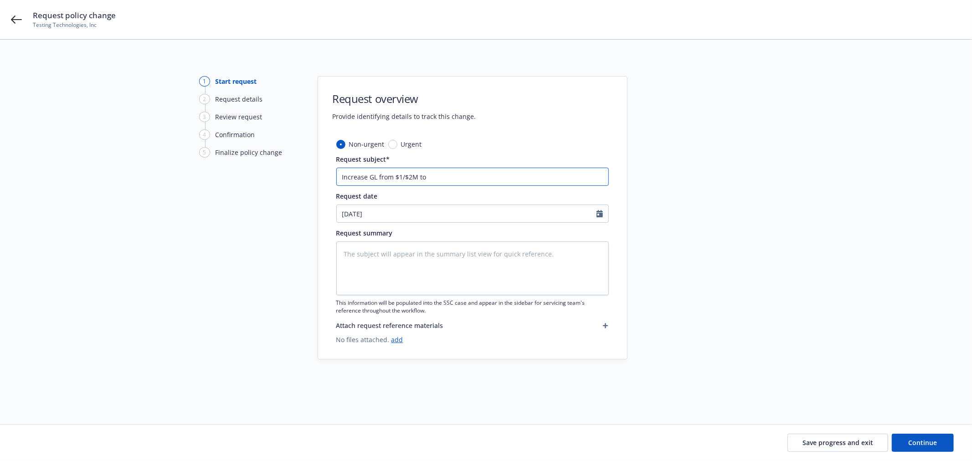
type input "Increase GL from $1/$2M to"
type textarea "x"
type input "Increase GL from $1/$2M to $"
type textarea "x"
type input "Increase GL from $1/$2M to $2"
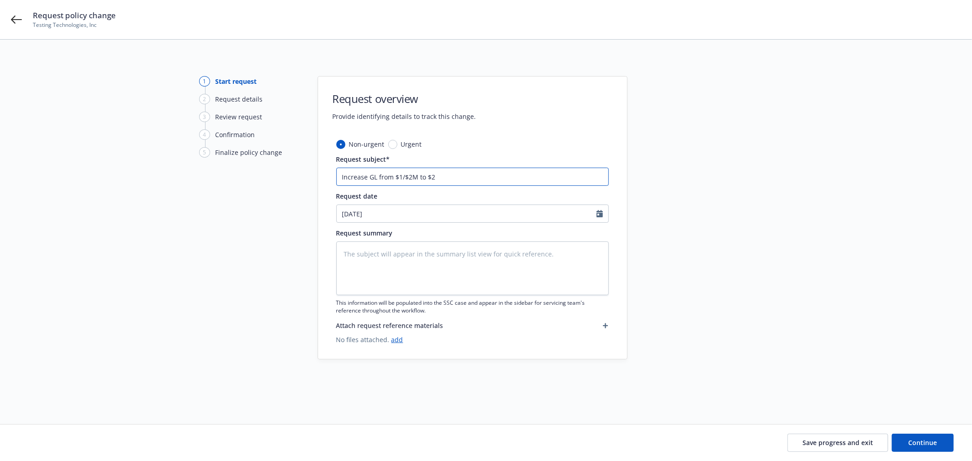
type textarea "x"
type input "Increase GL from $1/$2M to $2M"
type textarea "x"
type input "Increase GL from $1/$2M to $2M/"
type textarea "x"
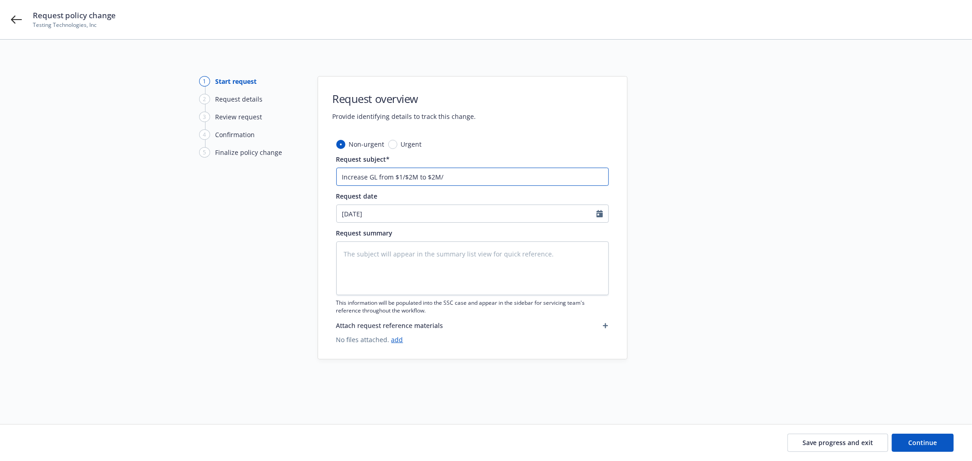
type input "Increase GL from $1/$2M to $2M/$"
type textarea "x"
type input "Increase GL from $1/$2M to $2M/$4"
type textarea "x"
type input "Increase GL from $1/$2M to $2M/$4M"
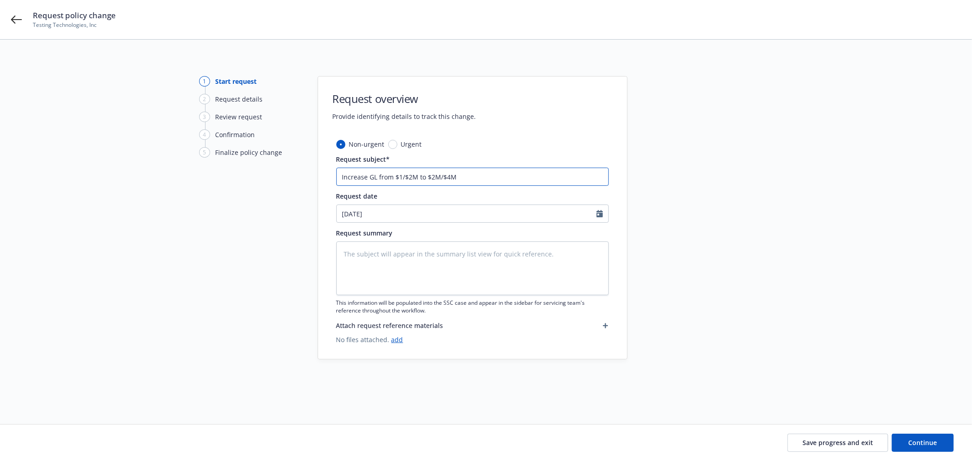
click at [402, 174] on input "Increase GL from $1/$2M to $2M/$4M" at bounding box center [472, 177] width 273 height 18
type textarea "x"
drag, startPoint x: 467, startPoint y: 176, endPoint x: 315, endPoint y: 165, distance: 152.2
click at [315, 165] on div "1 Start request 2 Request details 3 Review request 4 Confirmation 5 Finalize po…" at bounding box center [486, 221] width 950 height 290
type input "Increase GL from $1M/$2M to $2M/$4M"
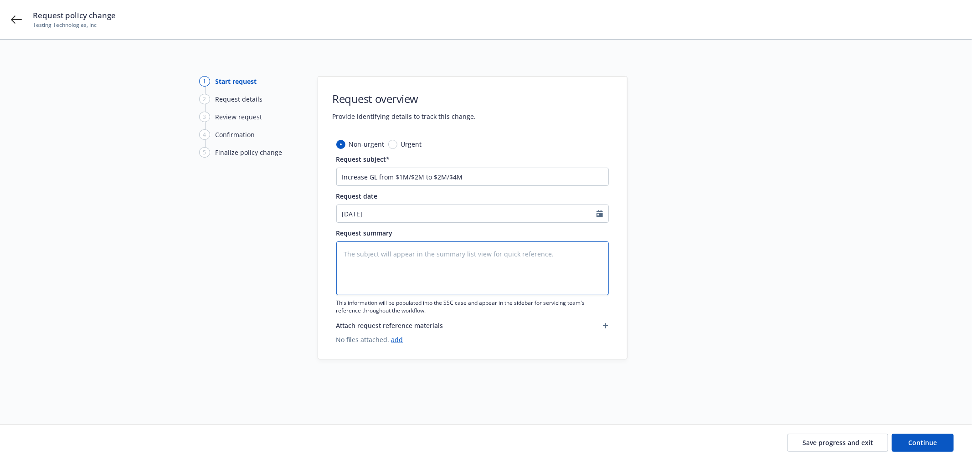
click at [366, 257] on textarea at bounding box center [472, 269] width 273 height 54
click at [928, 444] on span "Continue" at bounding box center [923, 443] width 29 height 9
type textarea "x"
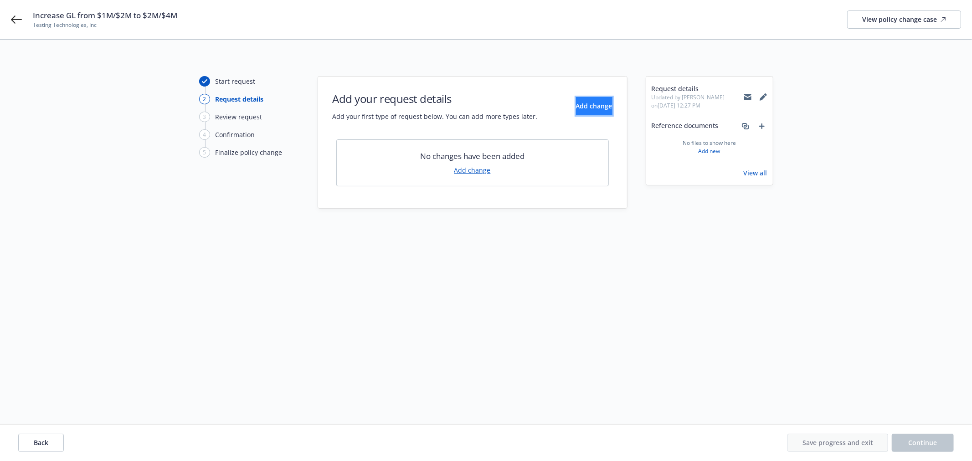
click at [579, 102] on span "Add change" at bounding box center [594, 106] width 36 height 9
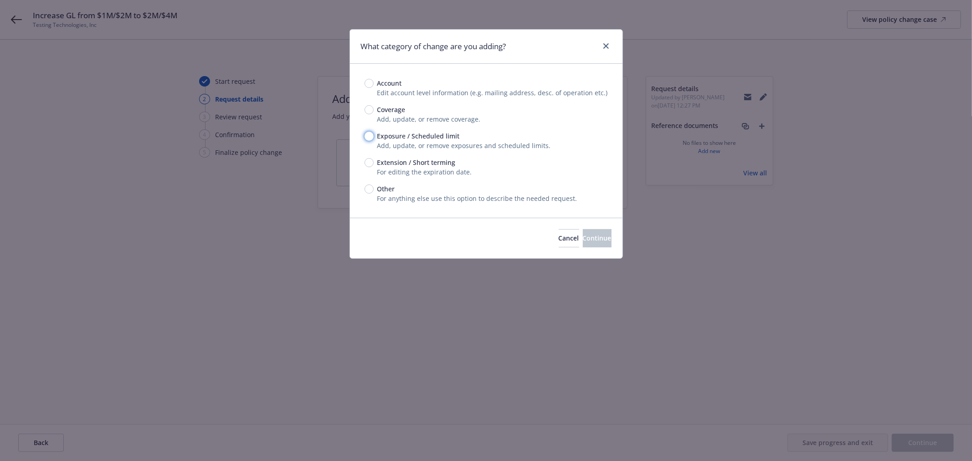
click at [368, 135] on input "Exposure / Scheduled limit" at bounding box center [369, 136] width 9 height 9
radio input "true"
click at [593, 239] on span "Continue" at bounding box center [597, 238] width 29 height 9
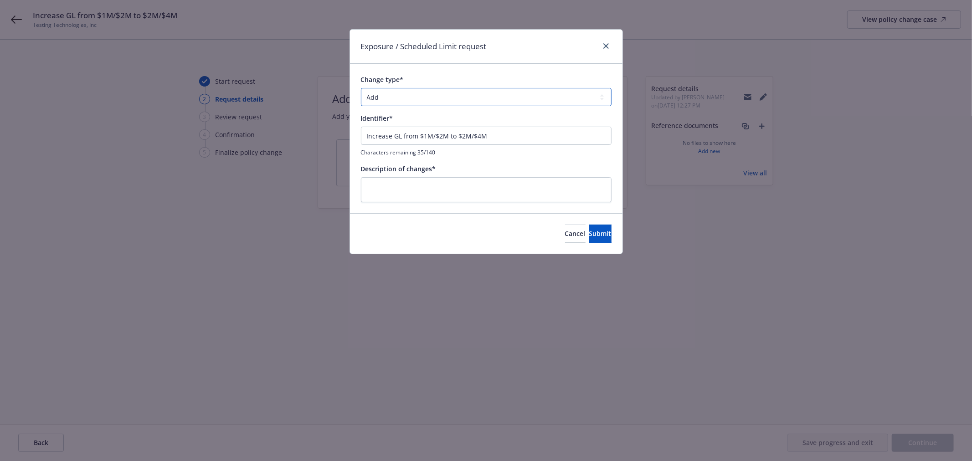
click at [388, 100] on select "Add Audit Change Remove" at bounding box center [486, 97] width 251 height 18
select select "CHANGE"
click at [361, 88] on select "Add Audit Change Remove" at bounding box center [486, 97] width 251 height 18
click at [390, 187] on textarea at bounding box center [486, 189] width 251 height 25
type textarea "x"
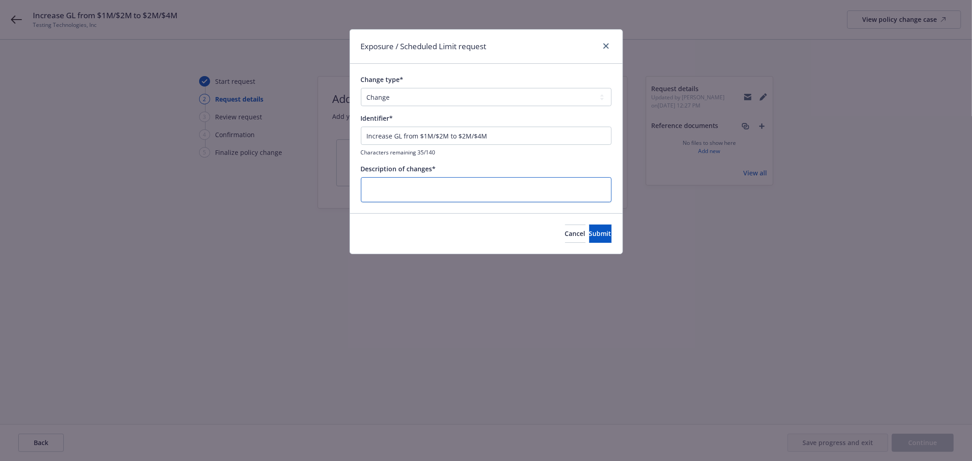
type textarea "I"
type textarea "x"
type textarea "In"
type textarea "x"
type textarea "Ing"
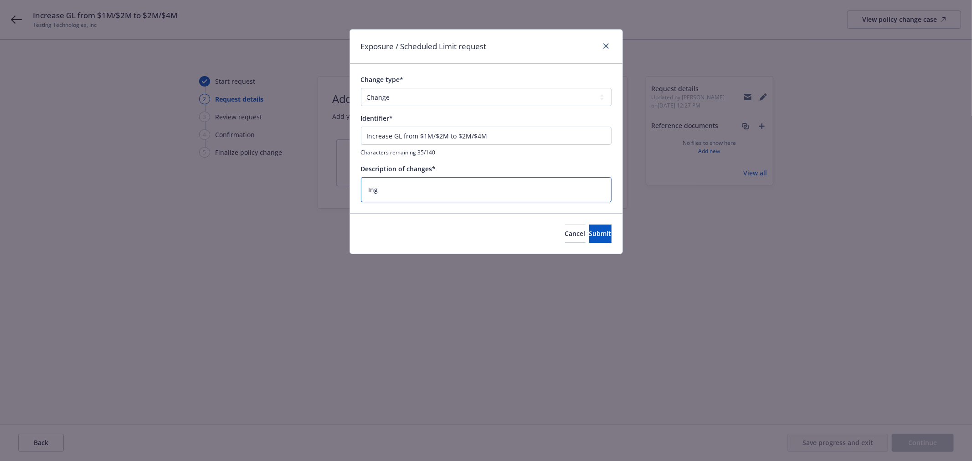
type textarea "x"
type textarea "In"
type textarea "x"
type textarea "Inc"
type textarea "x"
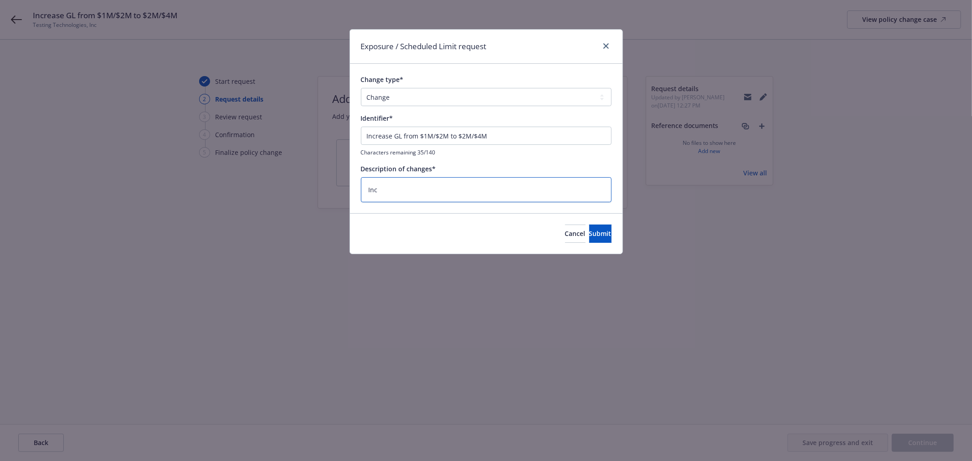
type textarea "Incr"
type textarea "x"
type textarea "Incre"
type textarea "x"
type textarea "Increa"
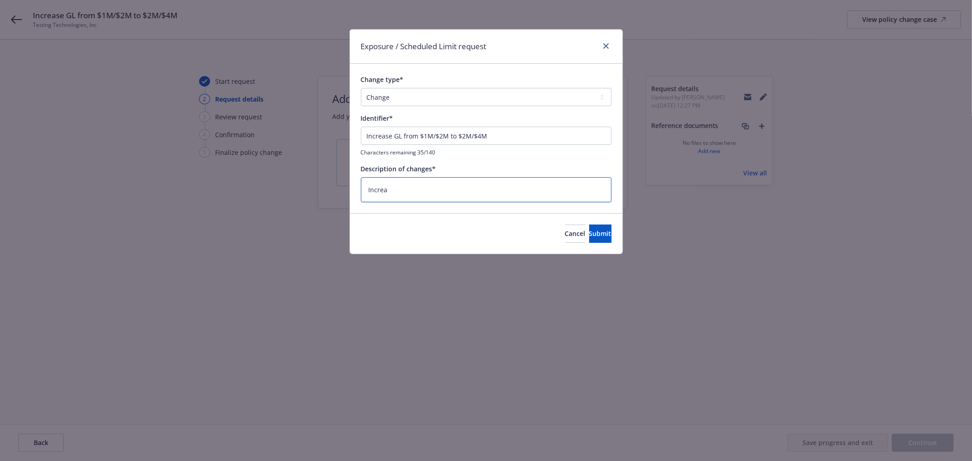
type textarea "x"
type textarea "Increas"
type textarea "x"
type textarea "Increase"
type textarea "x"
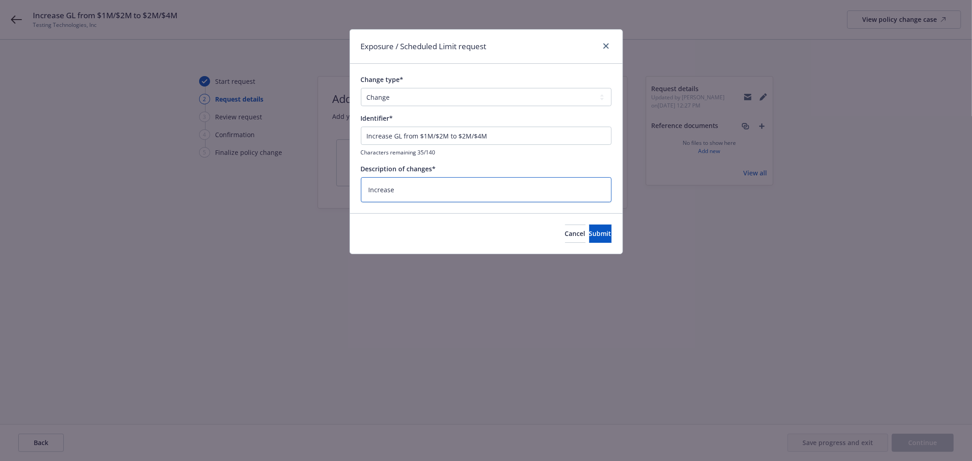
type textarea "Increase"
type textarea "x"
type textarea "Increase G"
type textarea "x"
type textarea "Increase GL"
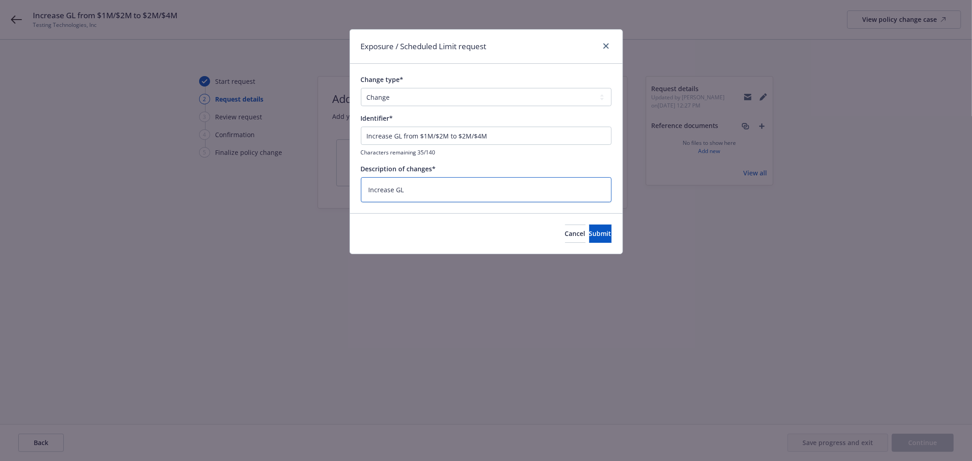
type textarea "x"
type textarea "Increase GL"
type textarea "x"
type textarea "Increase GL L"
type textarea "x"
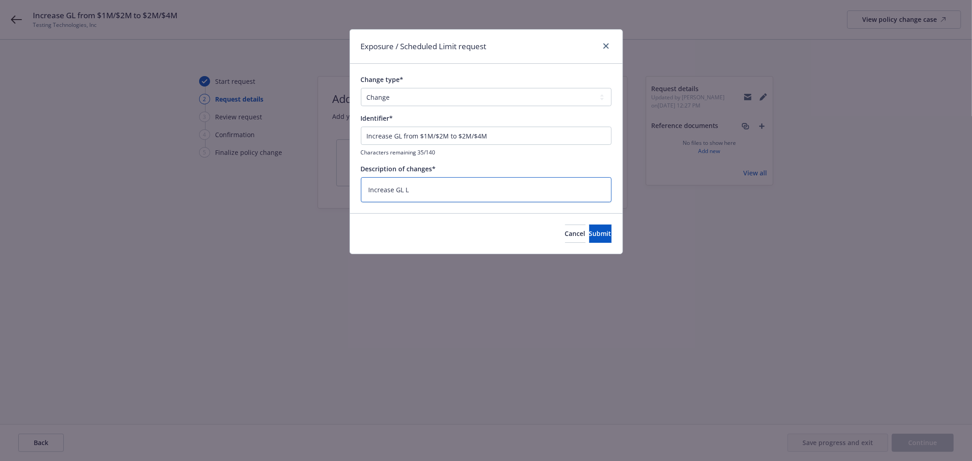
type textarea "Increase [PERSON_NAME]"
type textarea "x"
type textarea "Increase [PERSON_NAME]"
click at [589, 230] on span "Submit" at bounding box center [600, 233] width 22 height 9
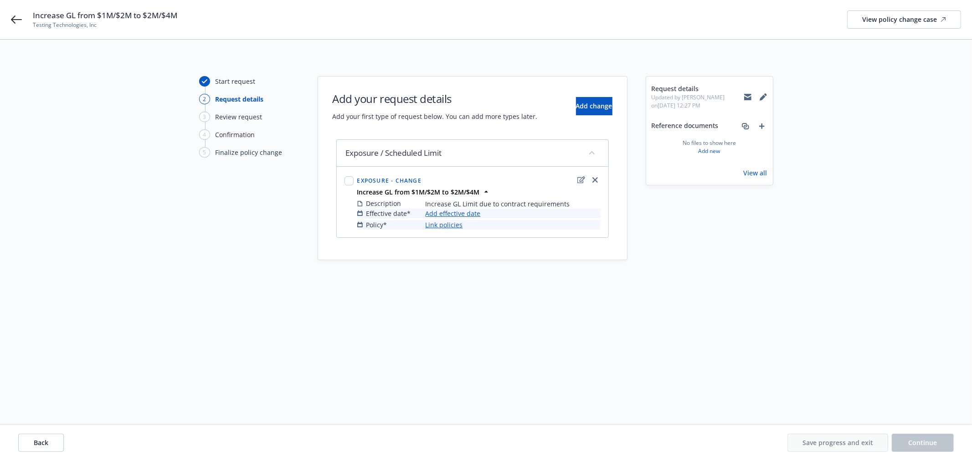
click at [452, 215] on link "Add effective date" at bounding box center [453, 214] width 55 height 10
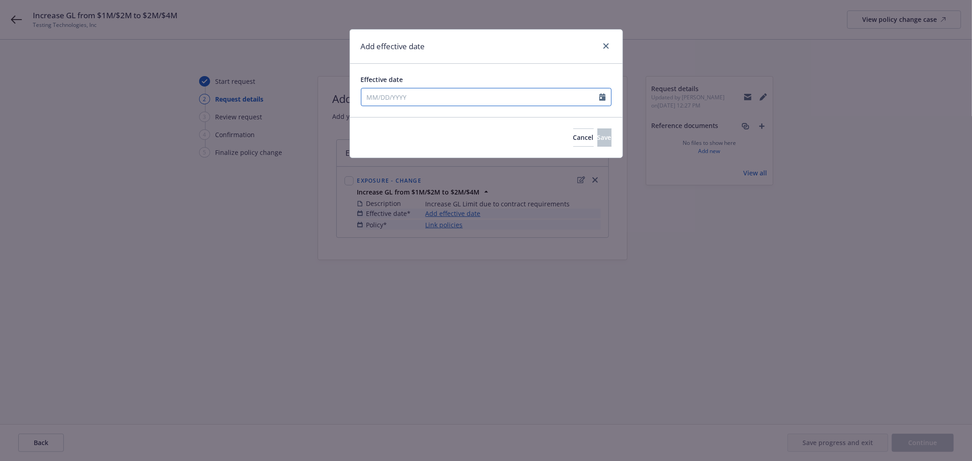
click at [402, 95] on input "Effective date" at bounding box center [480, 96] width 238 height 17
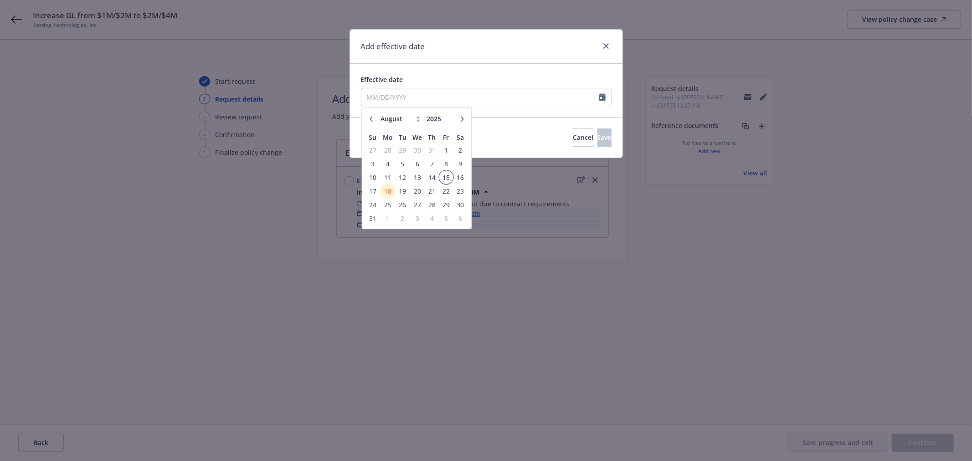
click at [447, 180] on span "15" at bounding box center [446, 177] width 12 height 11
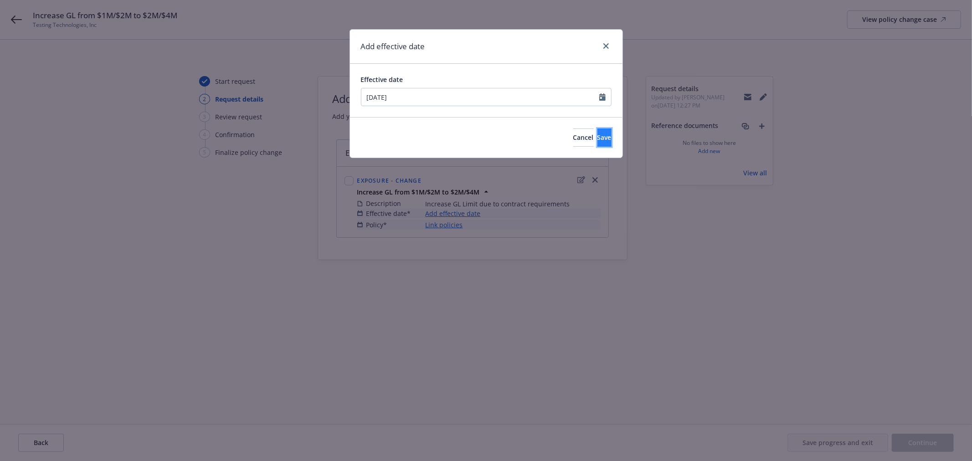
click at [598, 140] on span "Save" at bounding box center [605, 137] width 14 height 9
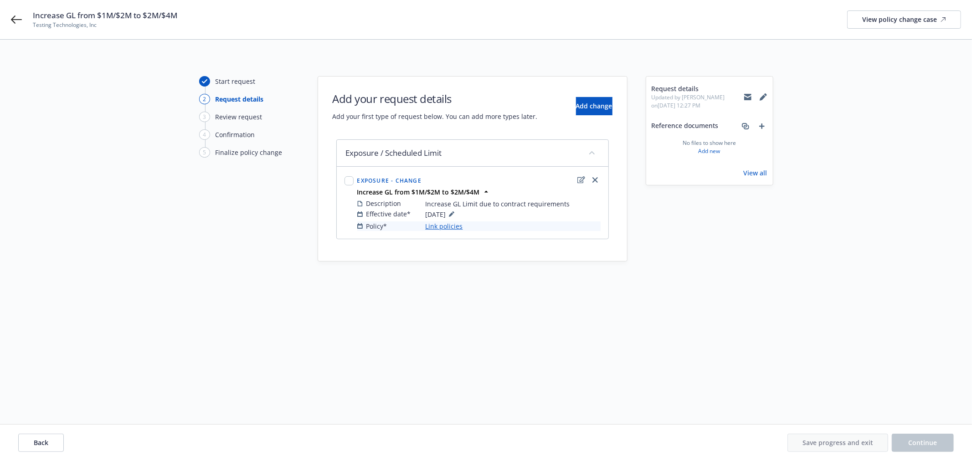
click at [445, 225] on link "Link policies" at bounding box center [444, 227] width 37 height 10
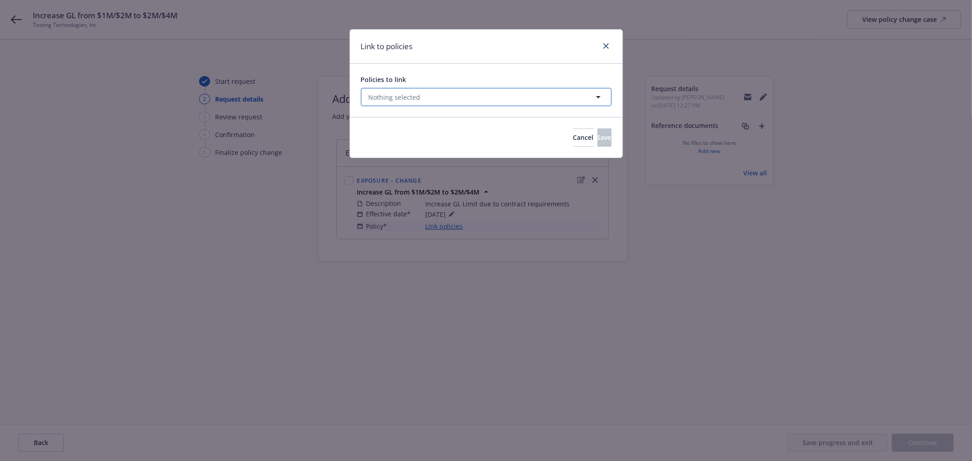
drag, startPoint x: 402, startPoint y: 99, endPoint x: 403, endPoint y: 88, distance: 11.9
click at [402, 96] on span "Nothing selected" at bounding box center [395, 98] width 52 height 10
click at [407, 121] on input "genera" at bounding box center [438, 120] width 123 height 10
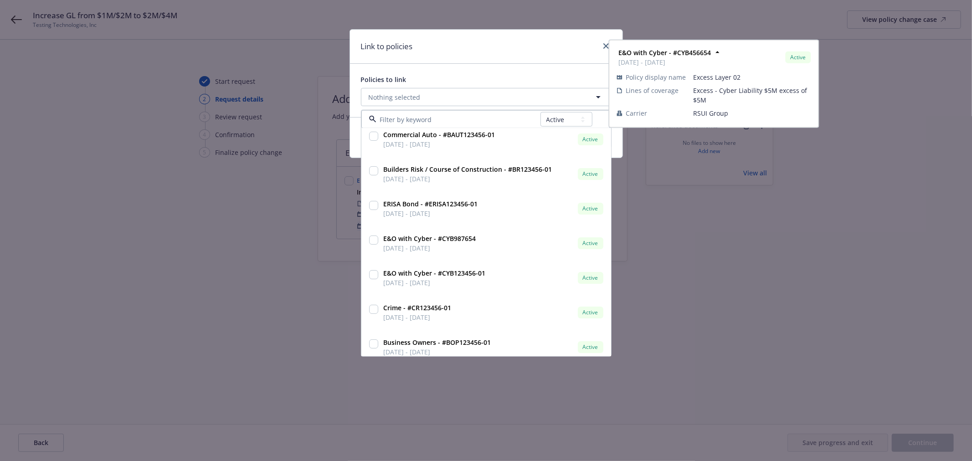
scroll to position [119, 0]
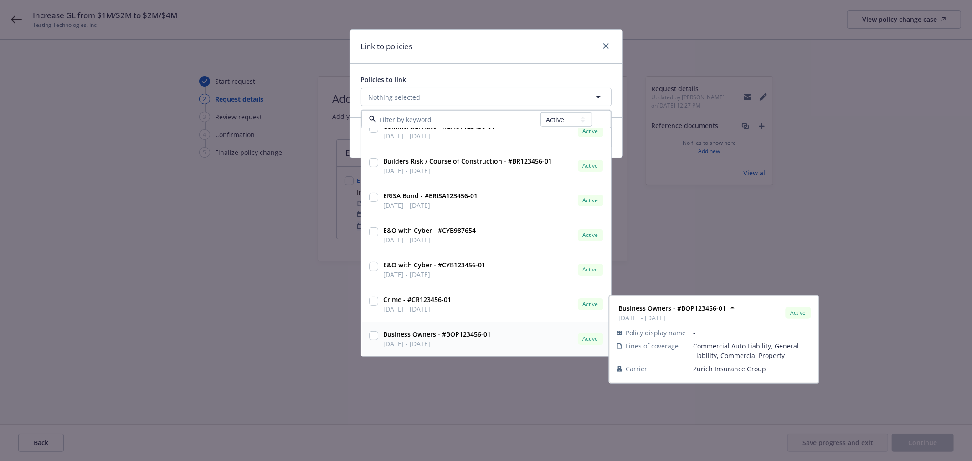
click at [432, 336] on strong "Business Owners - #BOP123456-01" at bounding box center [438, 334] width 108 height 9
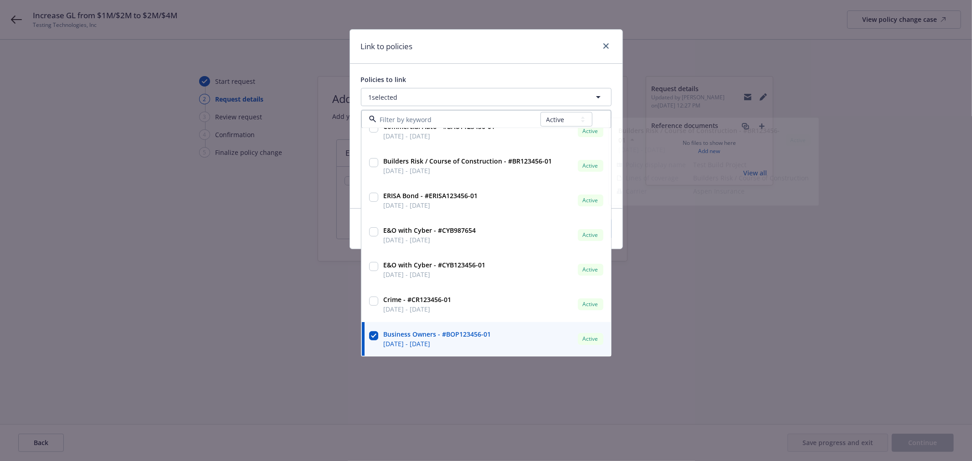
click at [439, 76] on div "Policies to link" at bounding box center [486, 80] width 251 height 10
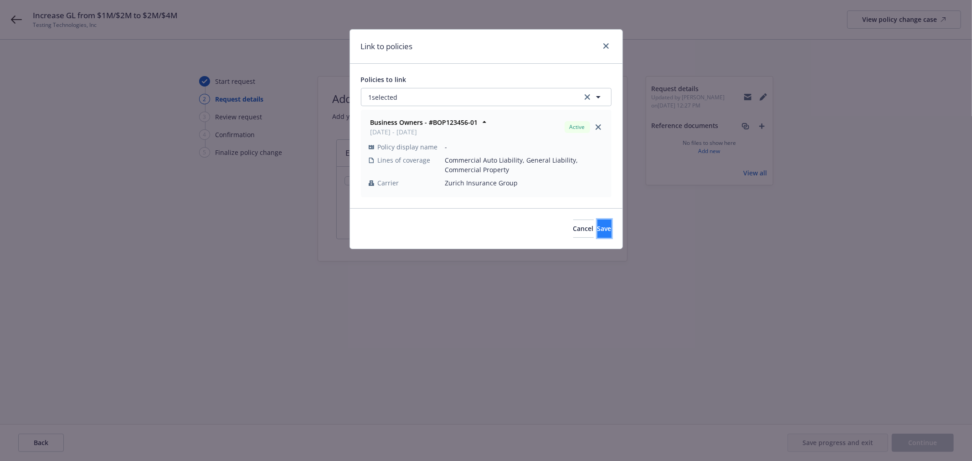
click at [598, 227] on span "Save" at bounding box center [605, 228] width 14 height 9
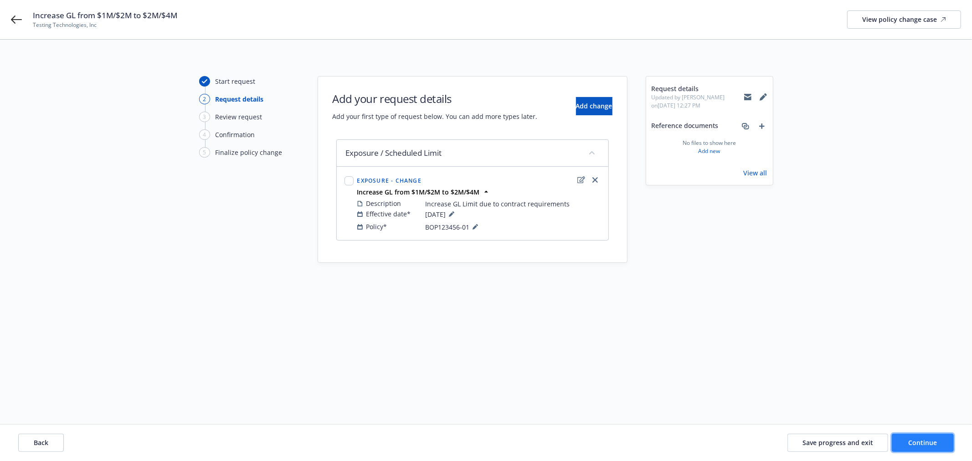
click at [920, 450] on button "Continue" at bounding box center [923, 443] width 62 height 18
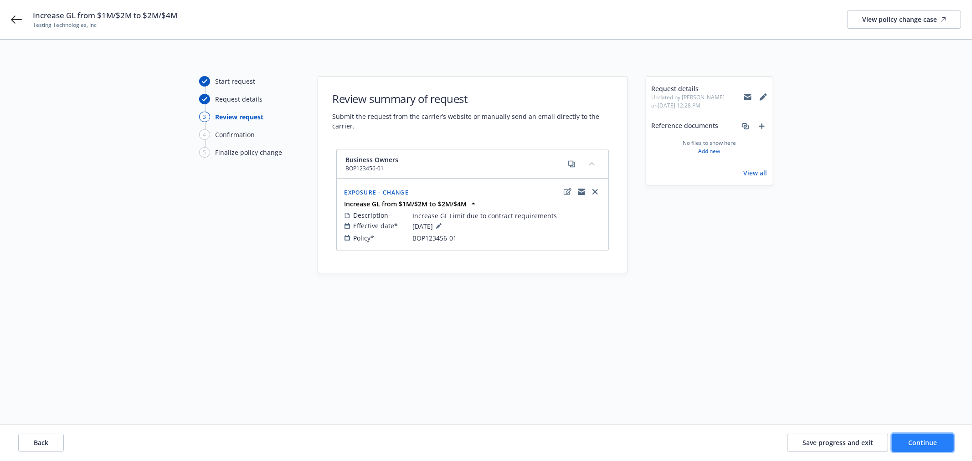
click at [915, 445] on span "Continue" at bounding box center [923, 443] width 29 height 9
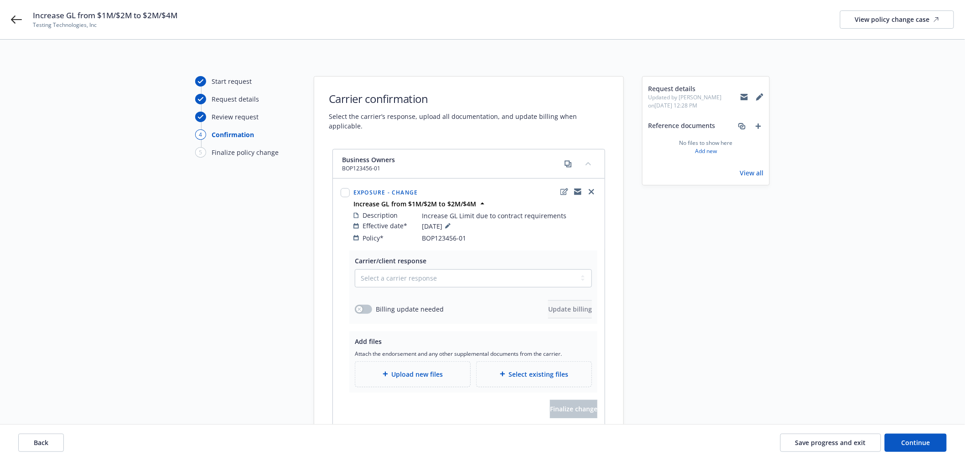
click at [719, 285] on div "Request details Updated by [PERSON_NAME] on [DATE] 12:28 PM Reference documents…" at bounding box center [706, 262] width 128 height 372
click at [827, 447] on button "Save progress and exit" at bounding box center [830, 443] width 101 height 18
